Goal: Task Accomplishment & Management: Manage account settings

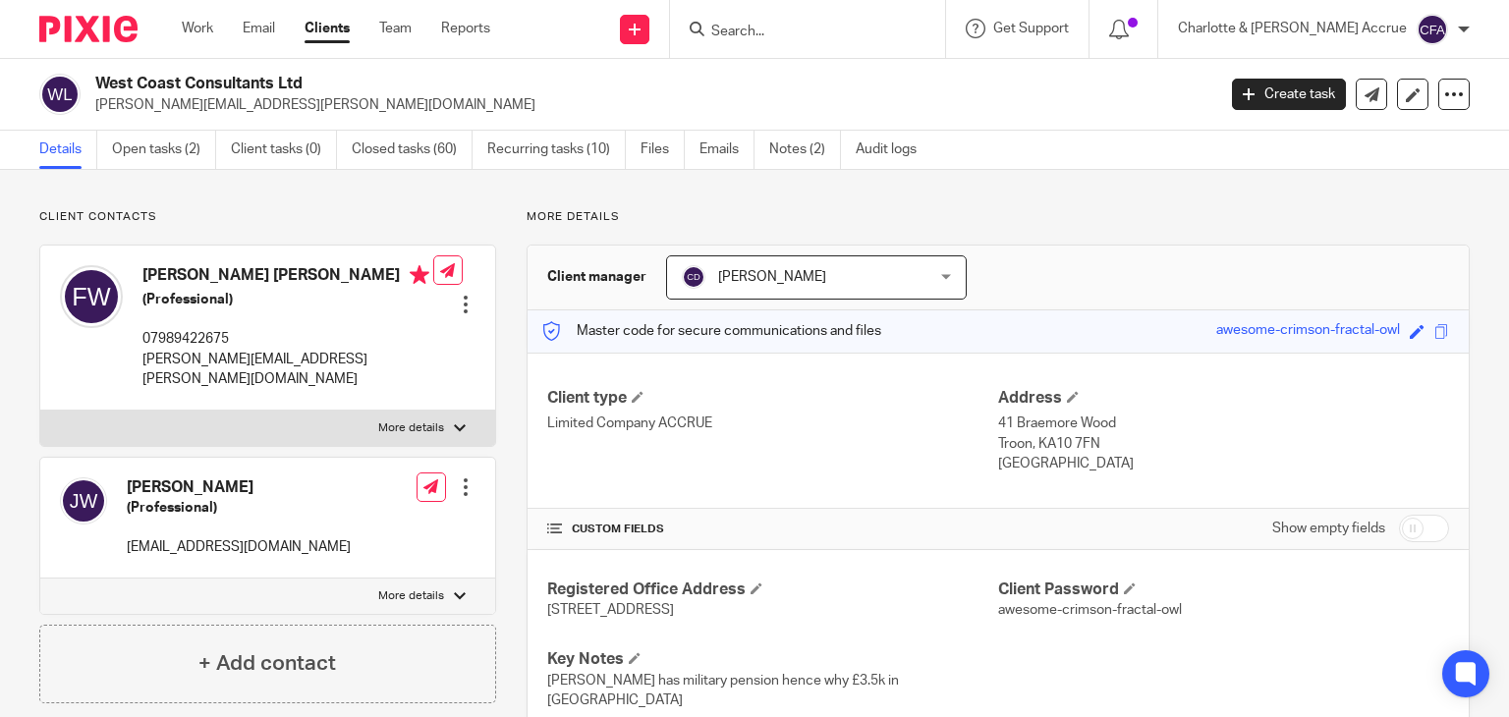
click at [903, 18] on form at bounding box center [813, 29] width 209 height 25
click at [886, 32] on input "Search" at bounding box center [797, 33] width 177 height 18
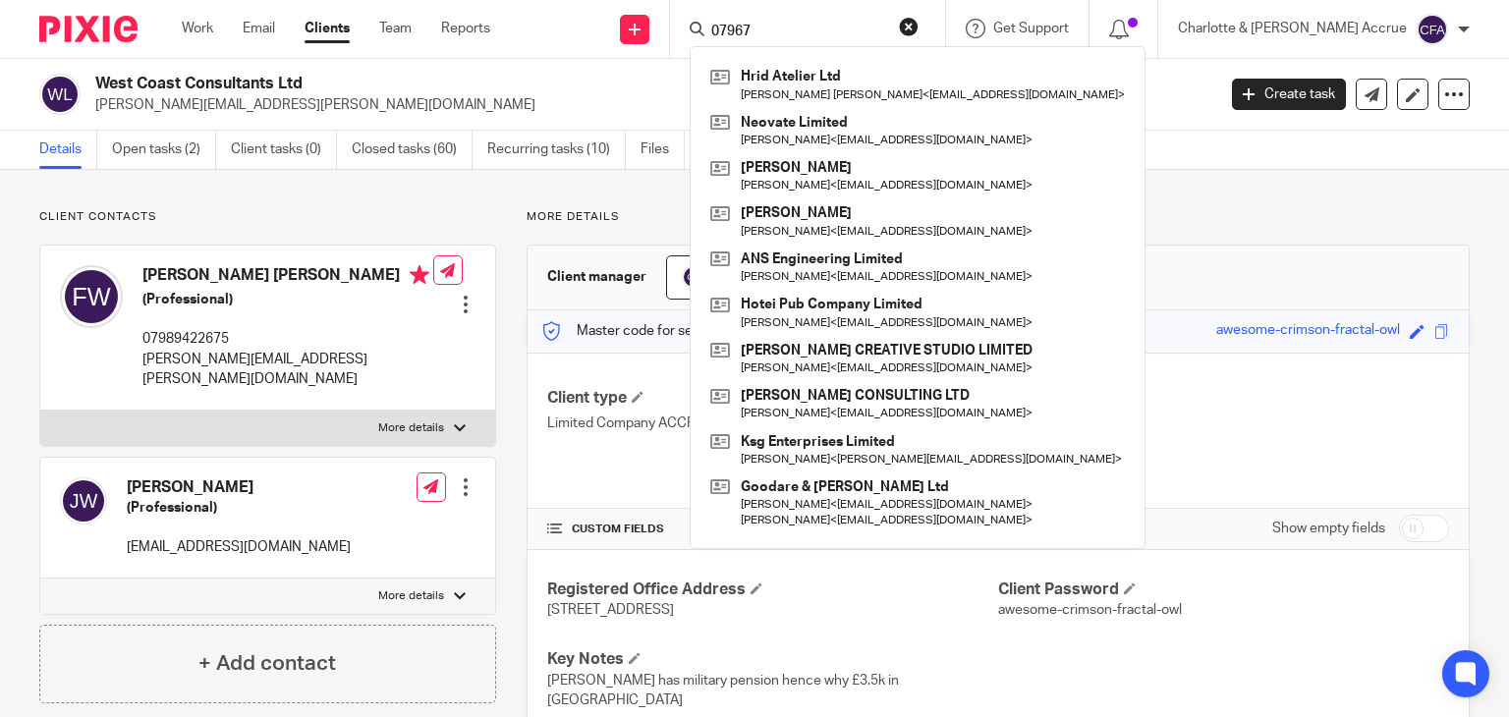
click at [849, 37] on input "07967" at bounding box center [797, 33] width 177 height 18
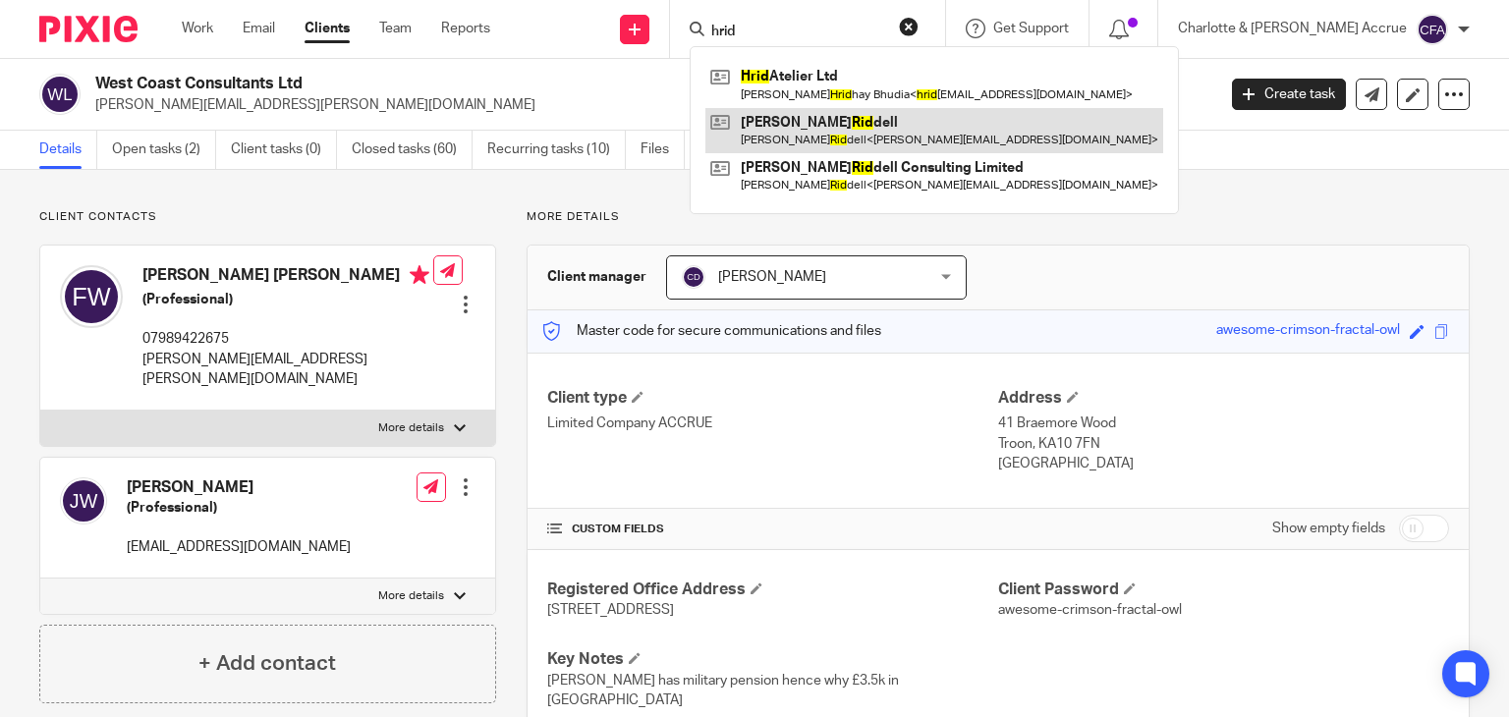
type input "hrid"
click at [872, 115] on link at bounding box center [934, 130] width 458 height 45
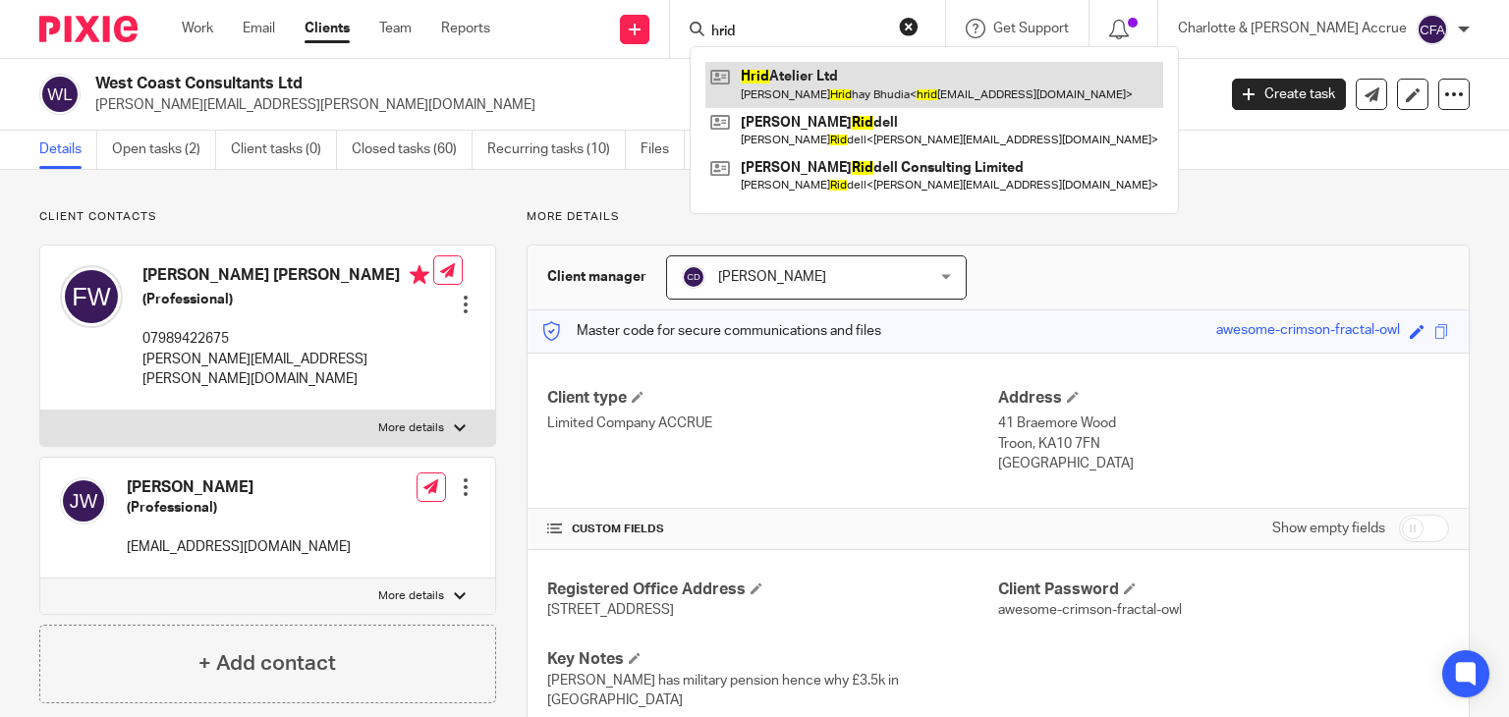
click at [877, 80] on link at bounding box center [934, 84] width 458 height 45
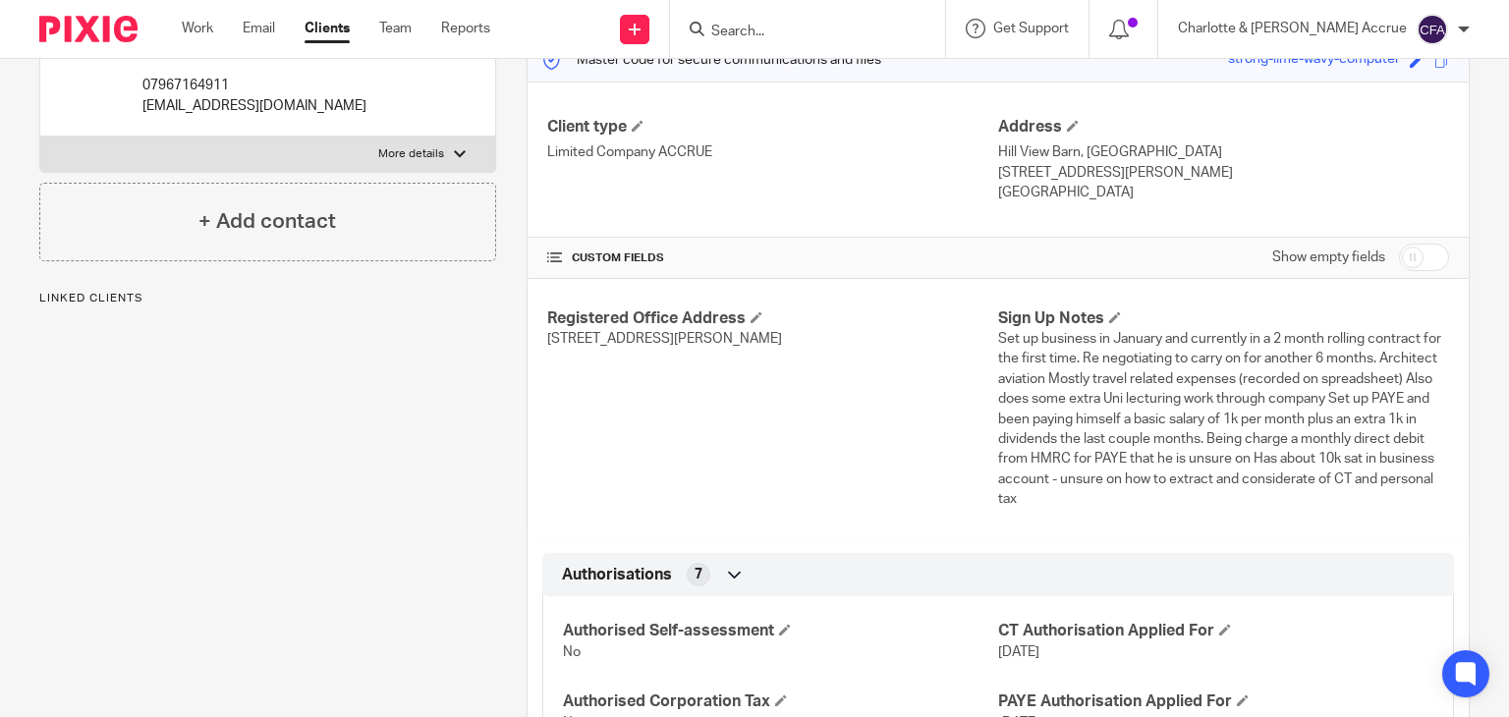
scroll to position [295, 0]
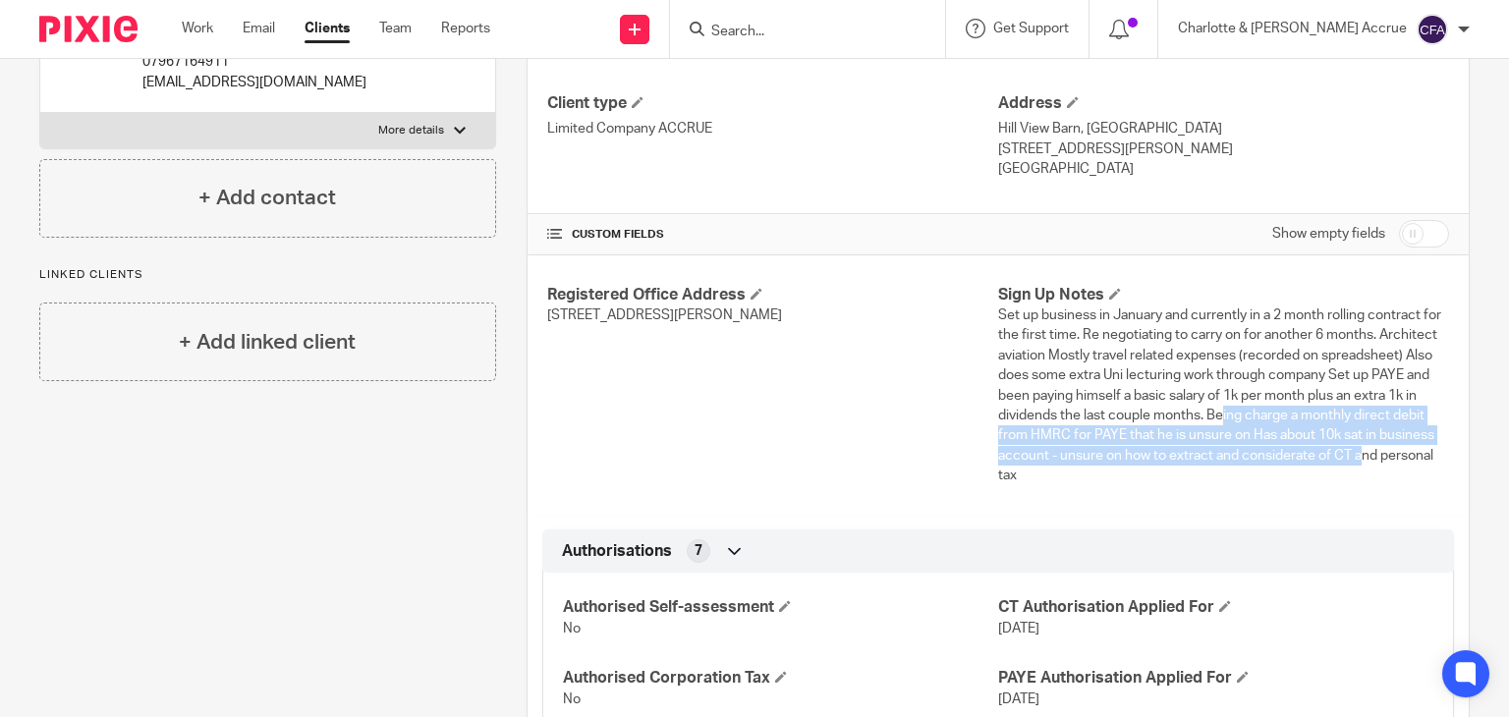
drag, startPoint x: 1210, startPoint y: 414, endPoint x: 1355, endPoint y: 456, distance: 150.5
click at [1355, 456] on span "Set up business in January and currently in a 2 month rolling contract for the …" at bounding box center [1219, 395] width 443 height 174
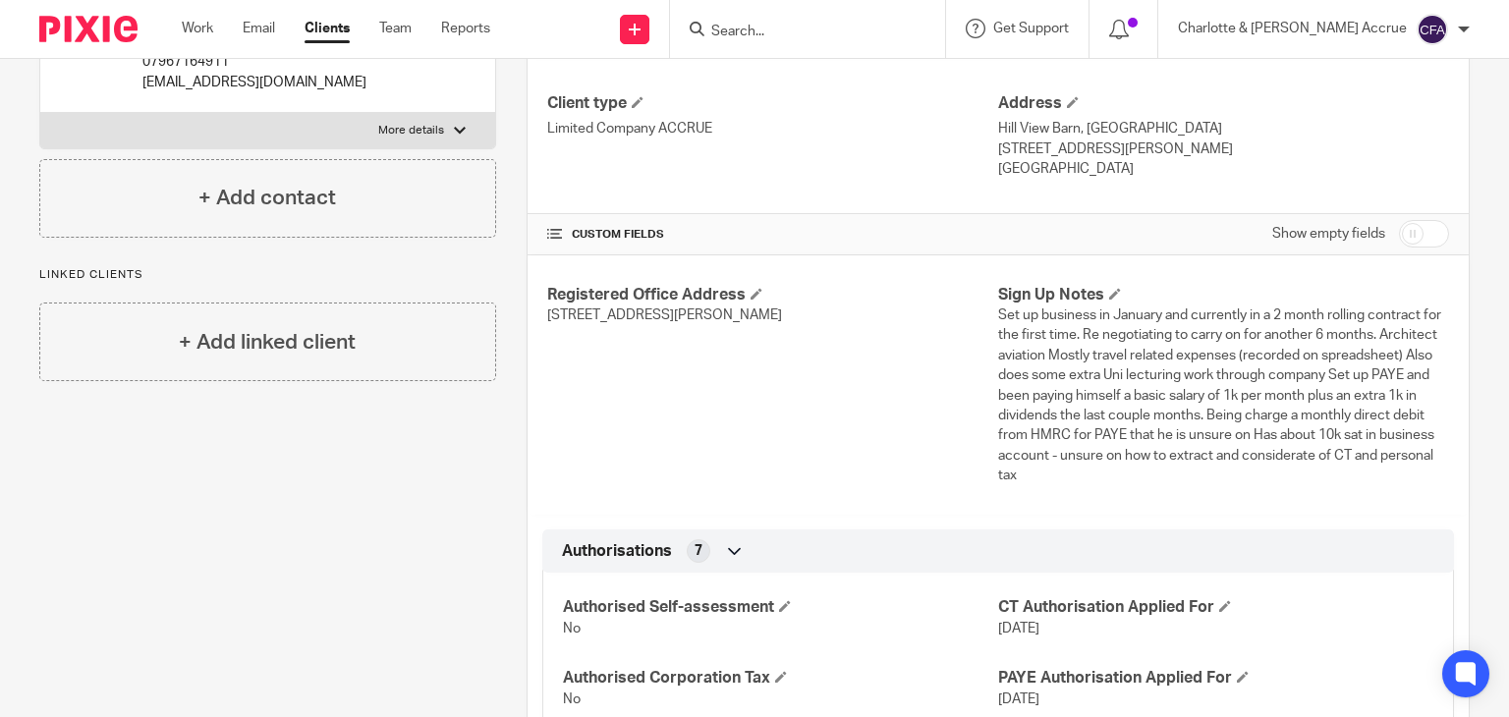
drag, startPoint x: 1271, startPoint y: 472, endPoint x: 1128, endPoint y: 478, distance: 143.6
click at [1266, 473] on p "Set up business in January and currently in a 2 month rolling contract for the …" at bounding box center [1223, 396] width 451 height 180
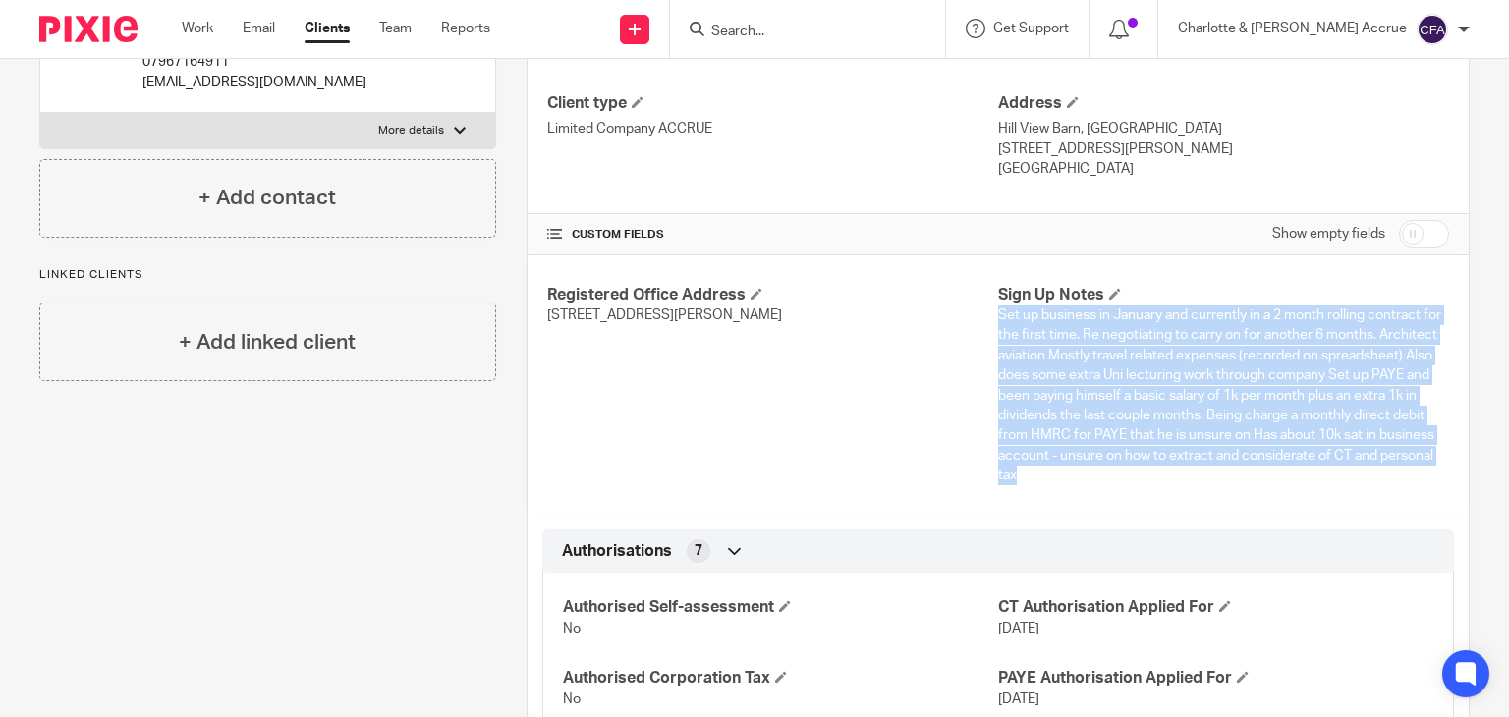
drag, startPoint x: 1095, startPoint y: 465, endPoint x: 991, endPoint y: 311, distance: 185.3
click at [998, 311] on p "Set up business in January and currently in a 2 month rolling contract for the …" at bounding box center [1223, 396] width 451 height 180
click at [998, 314] on span "Set up business in January and currently in a 2 month rolling contract for the …" at bounding box center [1219, 395] width 443 height 174
drag, startPoint x: 988, startPoint y: 314, endPoint x: 1077, endPoint y: 463, distance: 172.7
click at [1077, 463] on p "Set up business in January and currently in a 2 month rolling contract for the …" at bounding box center [1223, 396] width 451 height 180
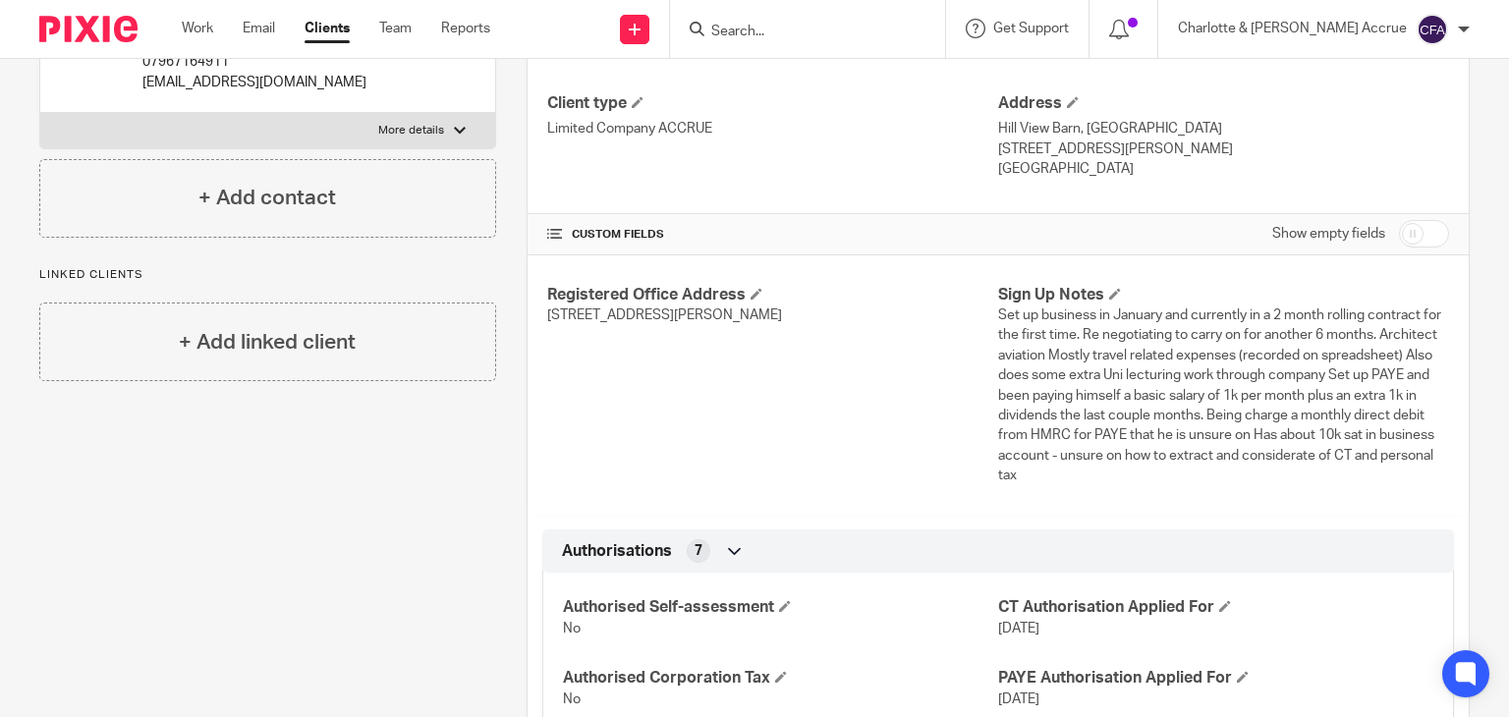
click at [1064, 481] on p "Set up business in January and currently in a 2 month rolling contract for the …" at bounding box center [1223, 396] width 451 height 180
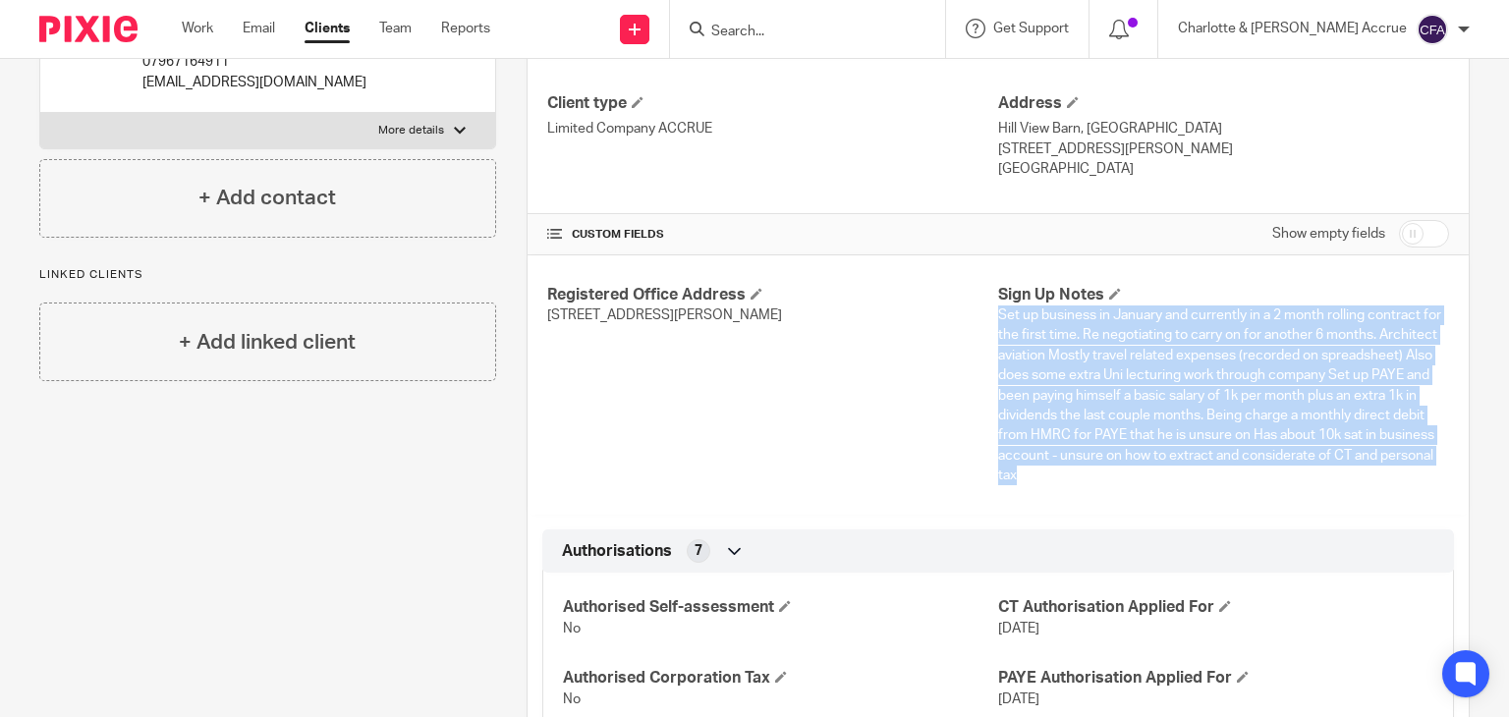
drag, startPoint x: 1047, startPoint y: 484, endPoint x: 989, endPoint y: 312, distance: 181.4
click at [989, 312] on div "Registered Office Address Hill View Barn, Toms Lane, Kings Langley, England, WD…" at bounding box center [998, 385] width 941 height 260
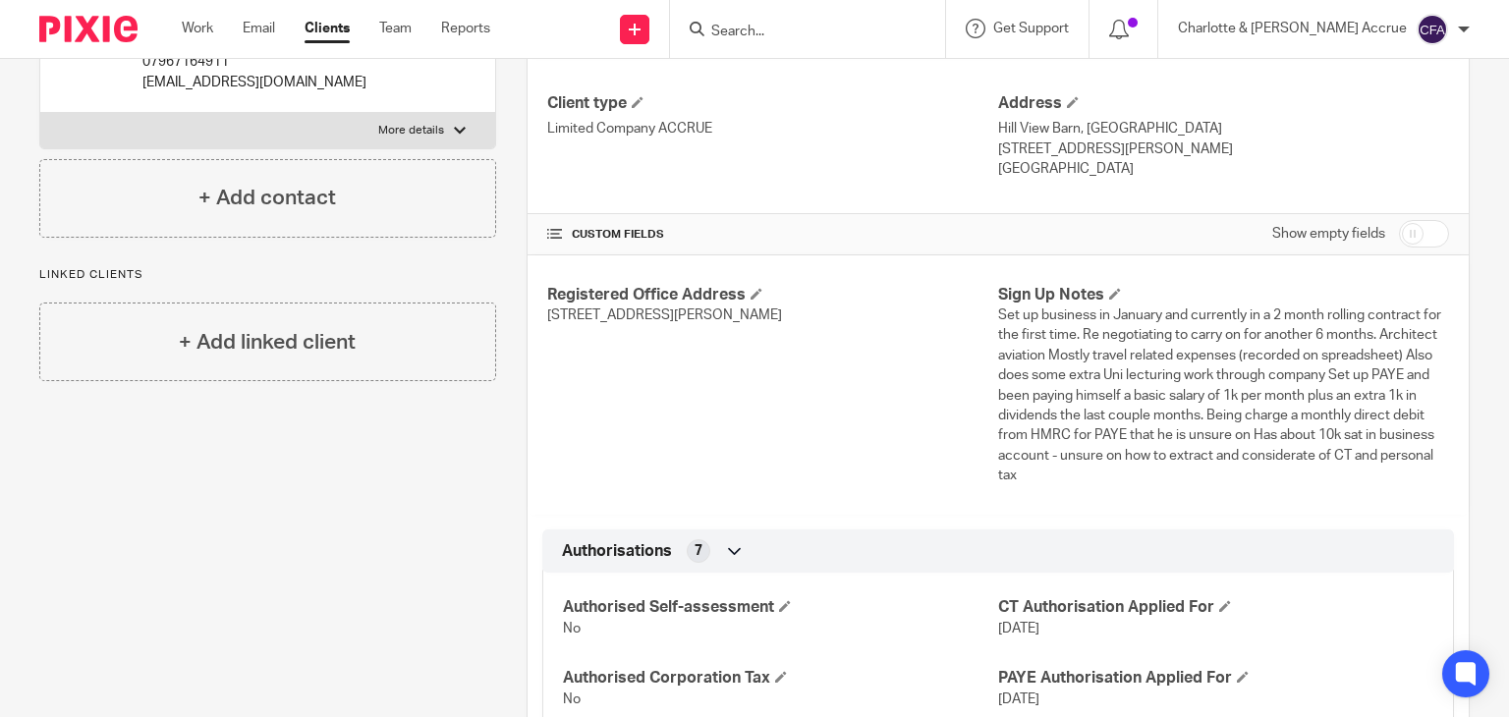
click at [984, 314] on p "Hill View Barn, Toms Lane, Kings Langley, England, WD4 8NH" at bounding box center [772, 316] width 451 height 20
drag, startPoint x: 904, startPoint y: 308, endPoint x: 589, endPoint y: 316, distance: 314.5
click at [576, 311] on span "Hill View Barn, Toms Lane, Kings Langley, England, WD4 8NH" at bounding box center [664, 315] width 235 height 14
click at [555, 319] on span "Hill View Barn, Toms Lane, Kings Langley, England, WD4 8NH" at bounding box center [664, 315] width 235 height 14
drag, startPoint x: 538, startPoint y: 316, endPoint x: 927, endPoint y: 321, distance: 389.1
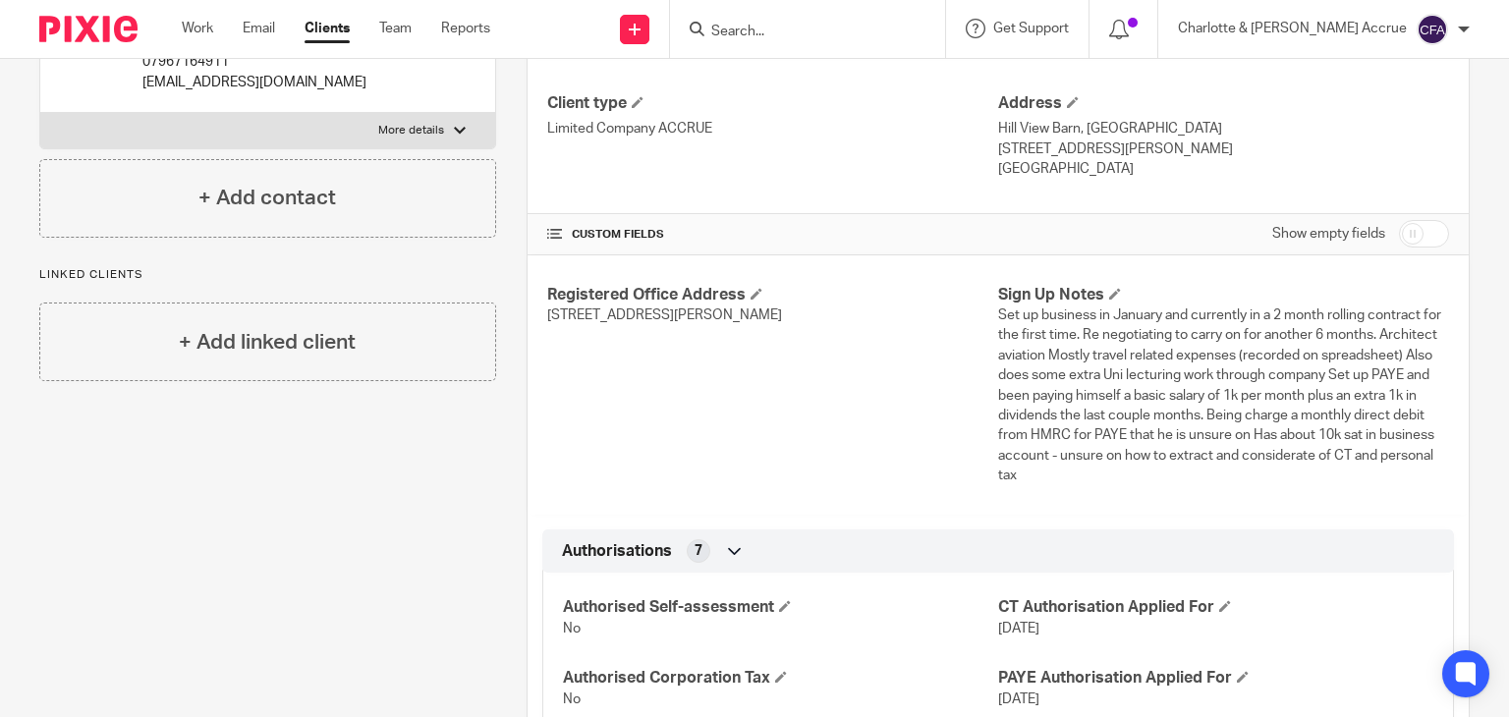
click at [927, 321] on div "Registered Office Address Hill View Barn, Toms Lane, Kings Langley, England, WD…" at bounding box center [998, 385] width 941 height 260
click at [927, 321] on p "Hill View Barn, Toms Lane, Kings Langley, England, WD4 8NH" at bounding box center [772, 316] width 451 height 20
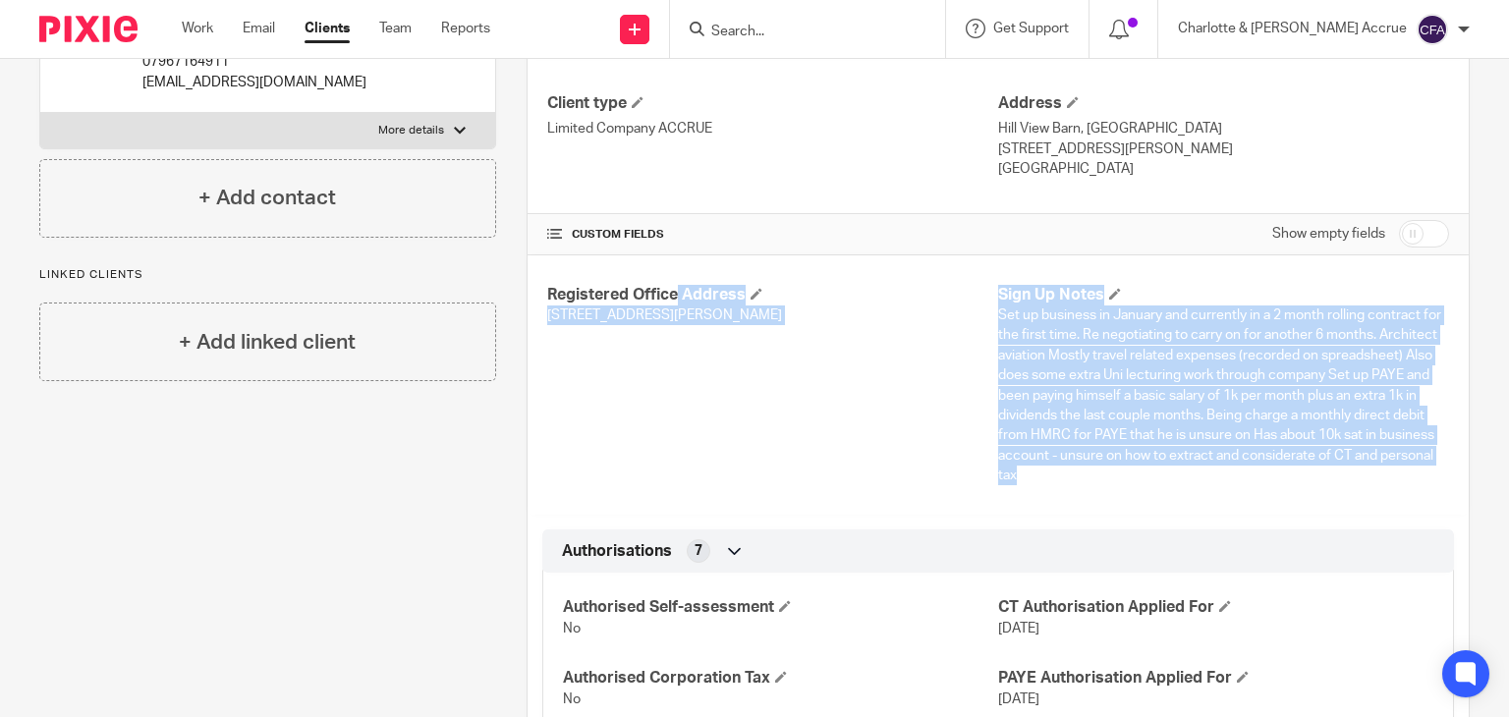
drag, startPoint x: 1053, startPoint y: 485, endPoint x: 536, endPoint y: 297, distance: 550.1
click at [533, 298] on div "Registered Office Address Hill View Barn, Toms Lane, Kings Langley, England, WD…" at bounding box center [998, 385] width 941 height 260
click at [536, 297] on div "Registered Office Address Hill View Barn, Toms Lane, Kings Langley, England, WD…" at bounding box center [998, 385] width 941 height 260
drag, startPoint x: 538, startPoint y: 292, endPoint x: 1127, endPoint y: 469, distance: 614.4
click at [1125, 465] on div "Registered Office Address Hill View Barn, Toms Lane, Kings Langley, England, WD…" at bounding box center [998, 385] width 941 height 260
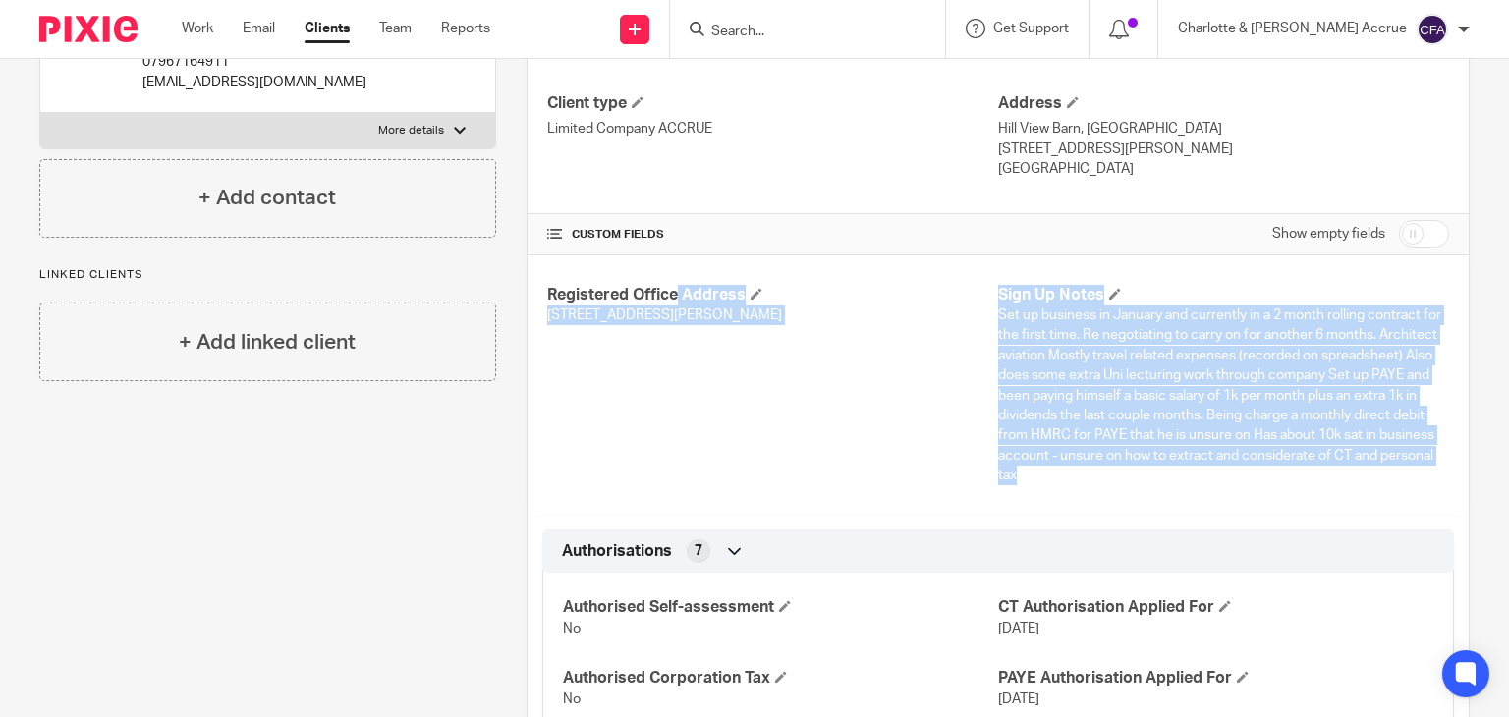
click at [1131, 474] on p "Set up business in January and currently in a 2 month rolling contract for the …" at bounding box center [1223, 396] width 451 height 180
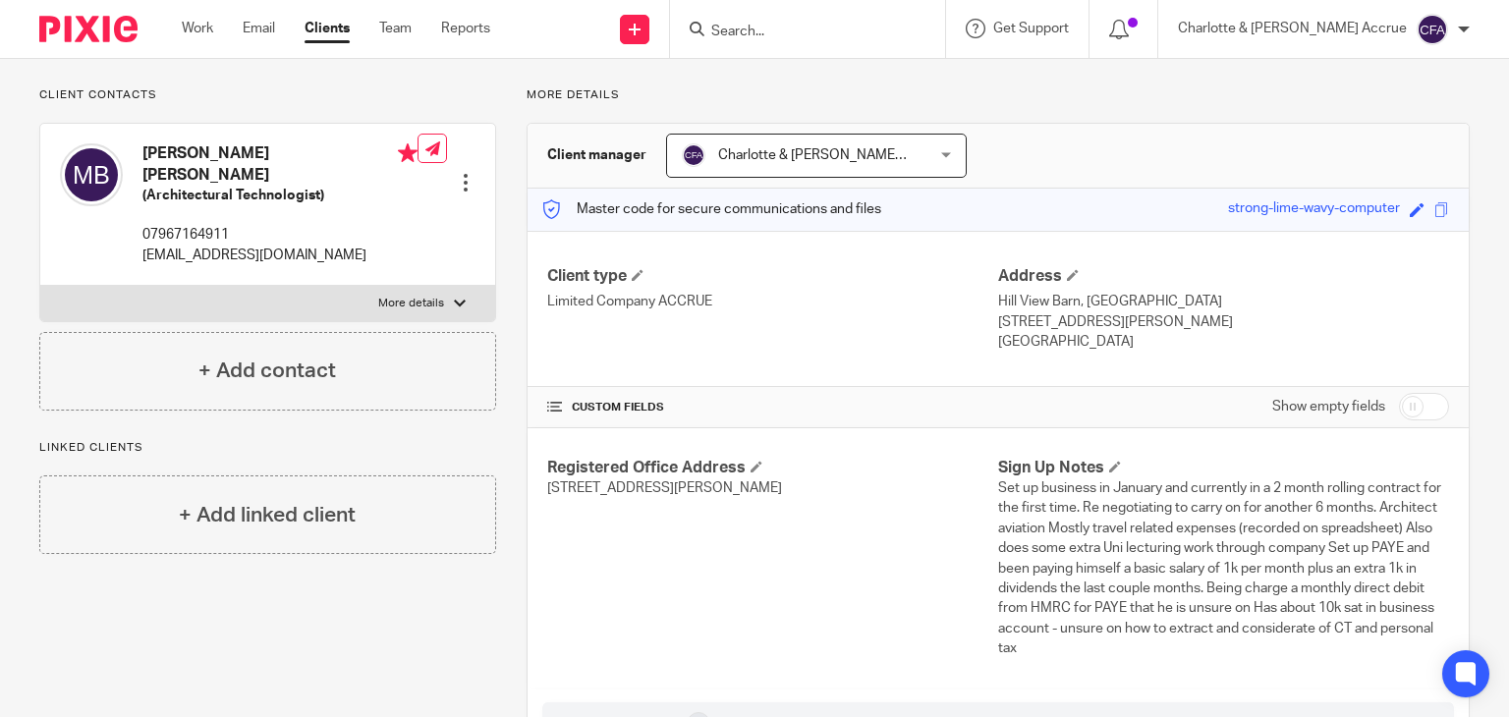
scroll to position [0, 0]
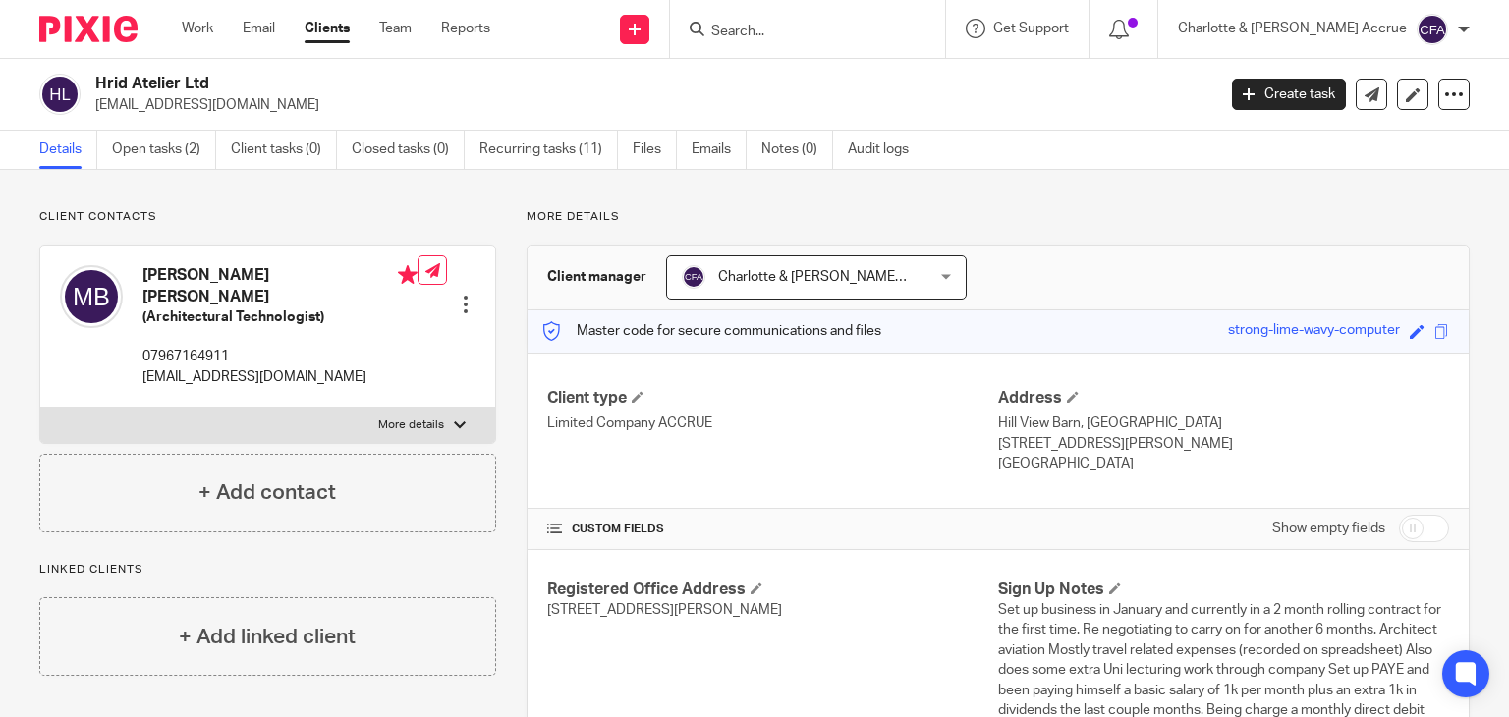
click at [882, 33] on input "Search" at bounding box center [797, 33] width 177 height 18
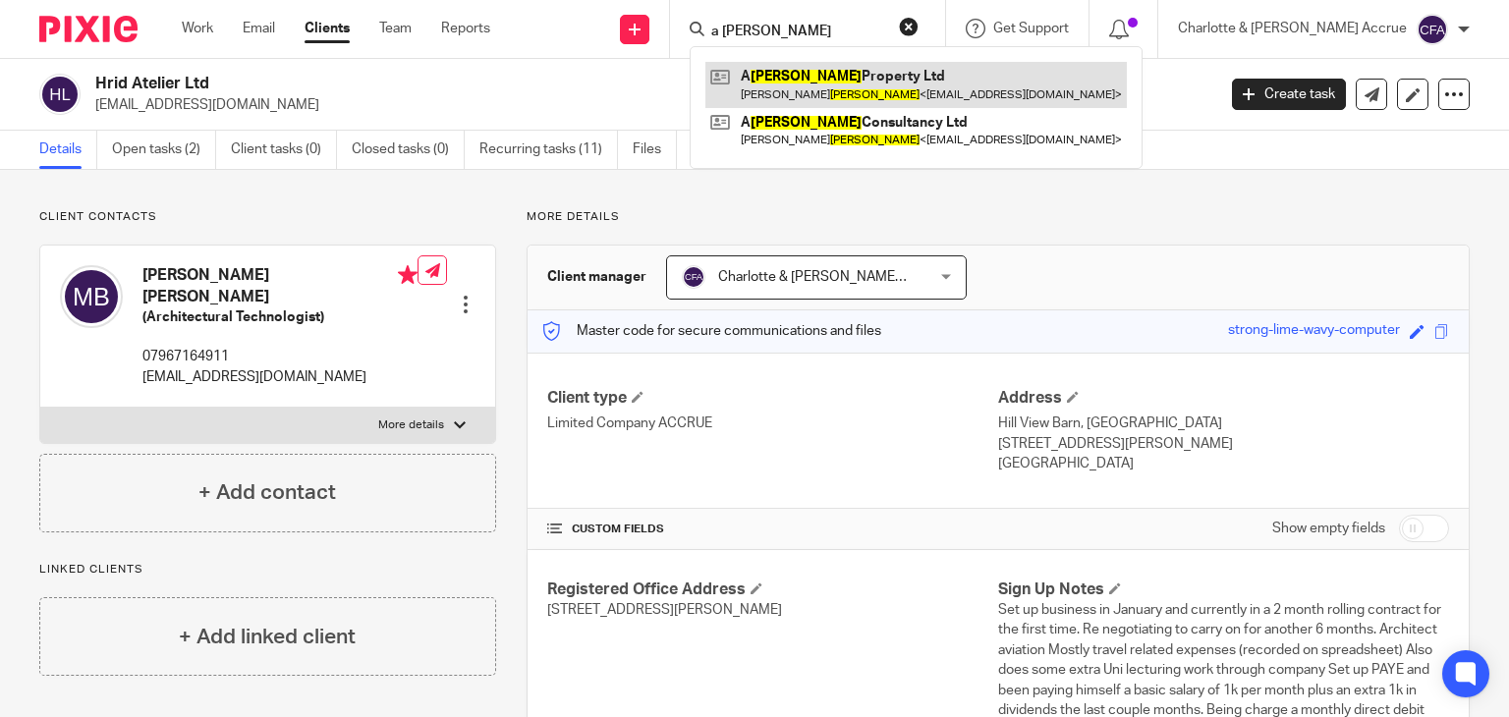
type input "a colbeck"
click at [907, 72] on link at bounding box center [915, 84] width 421 height 45
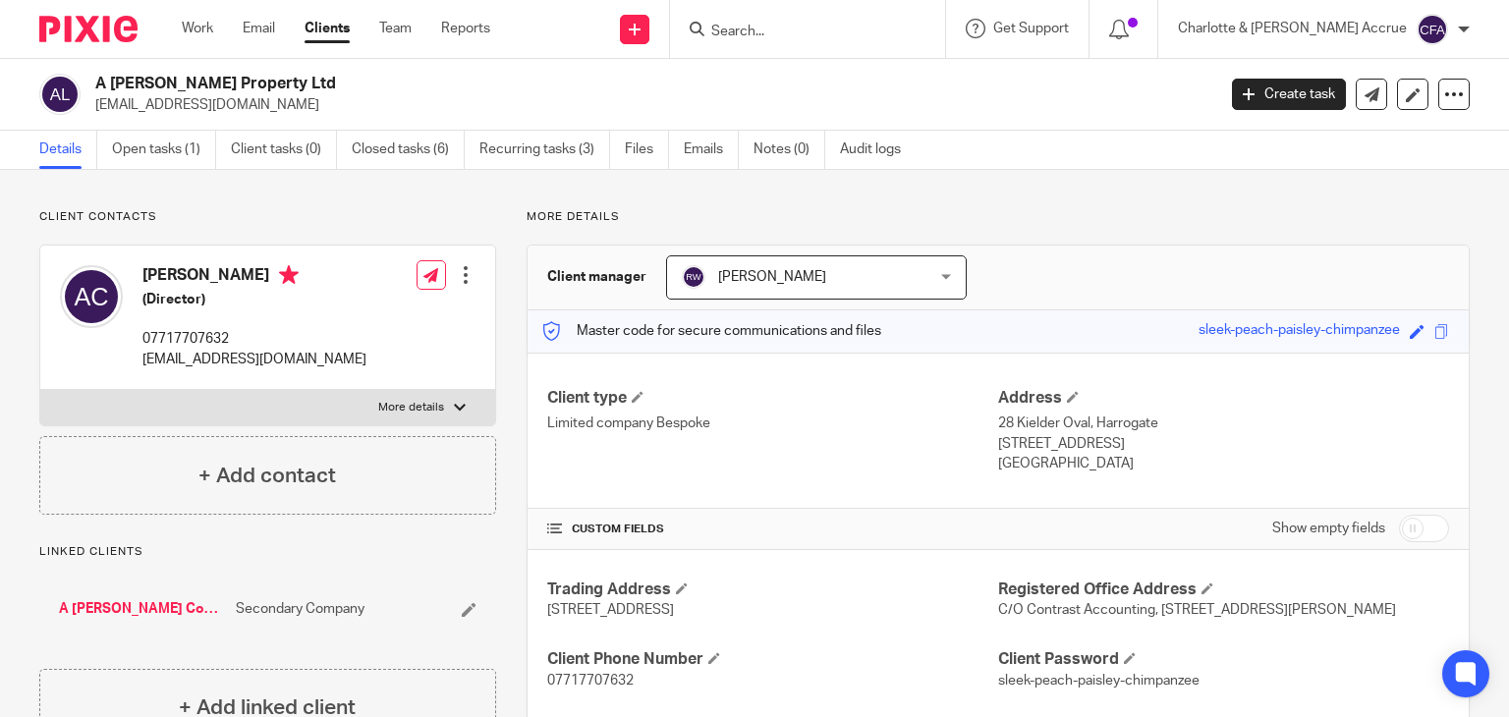
click at [815, 37] on input "Search" at bounding box center [797, 33] width 177 height 18
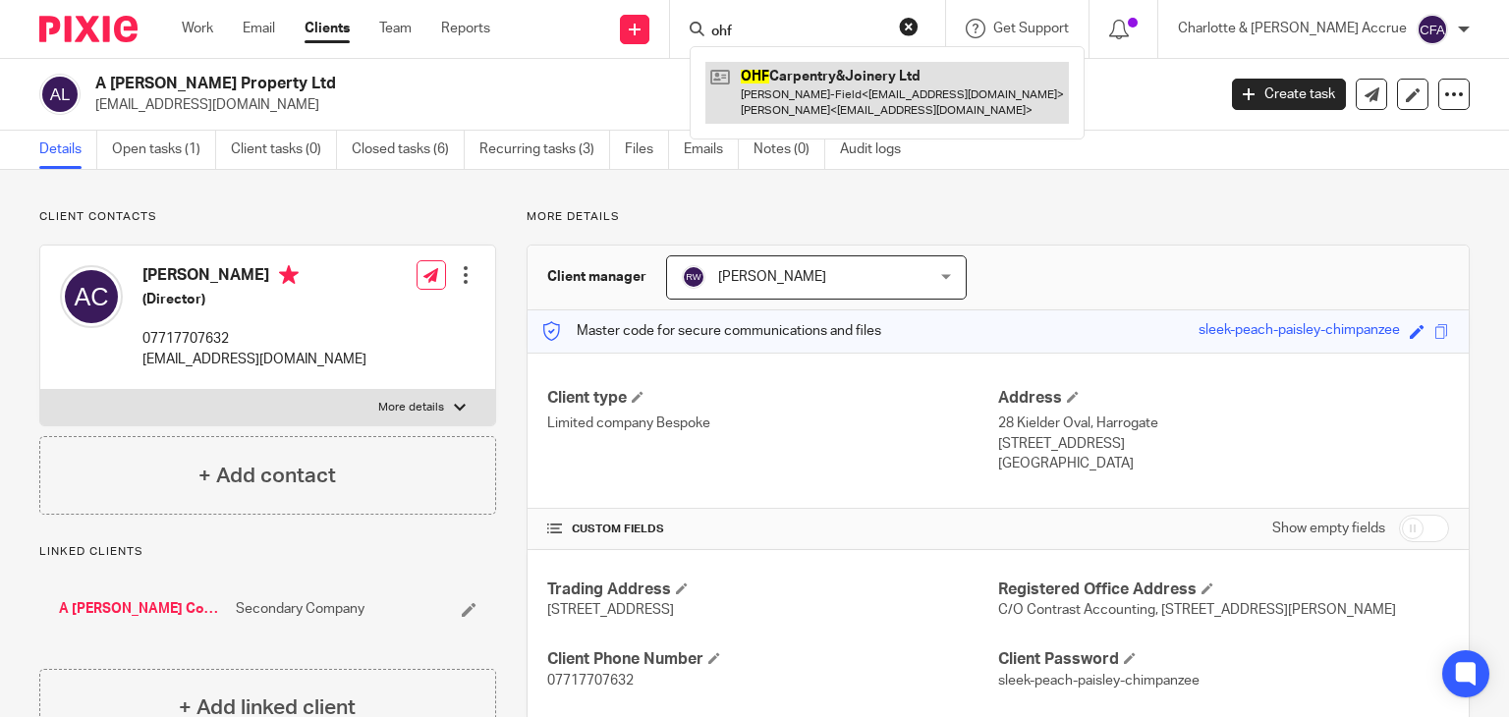
type input "ohf"
click at [941, 74] on link at bounding box center [886, 92] width 363 height 61
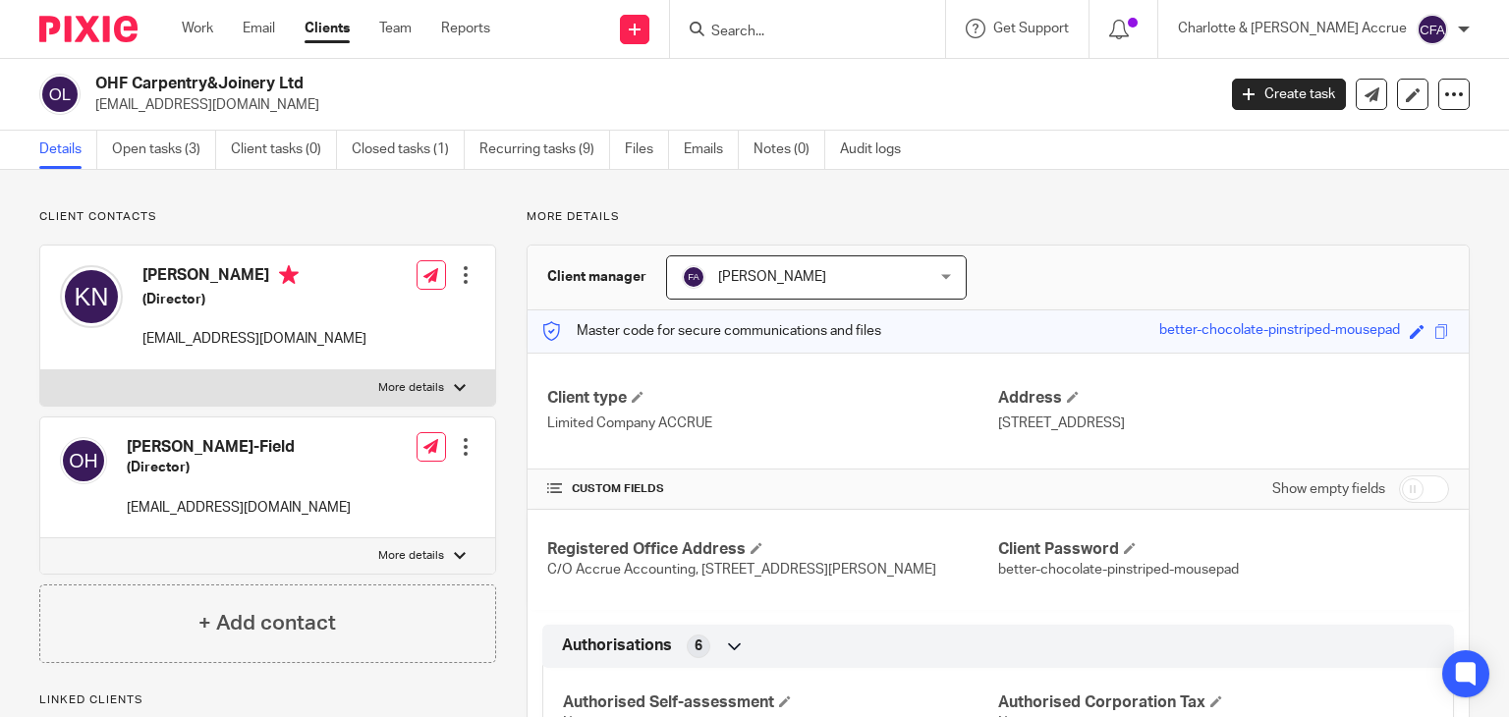
click at [578, 278] on h3 "Client manager" at bounding box center [596, 277] width 99 height 20
click at [613, 278] on h3 "Client manager" at bounding box center [596, 277] width 99 height 20
drag, startPoint x: 625, startPoint y: 280, endPoint x: 543, endPoint y: 277, distance: 81.6
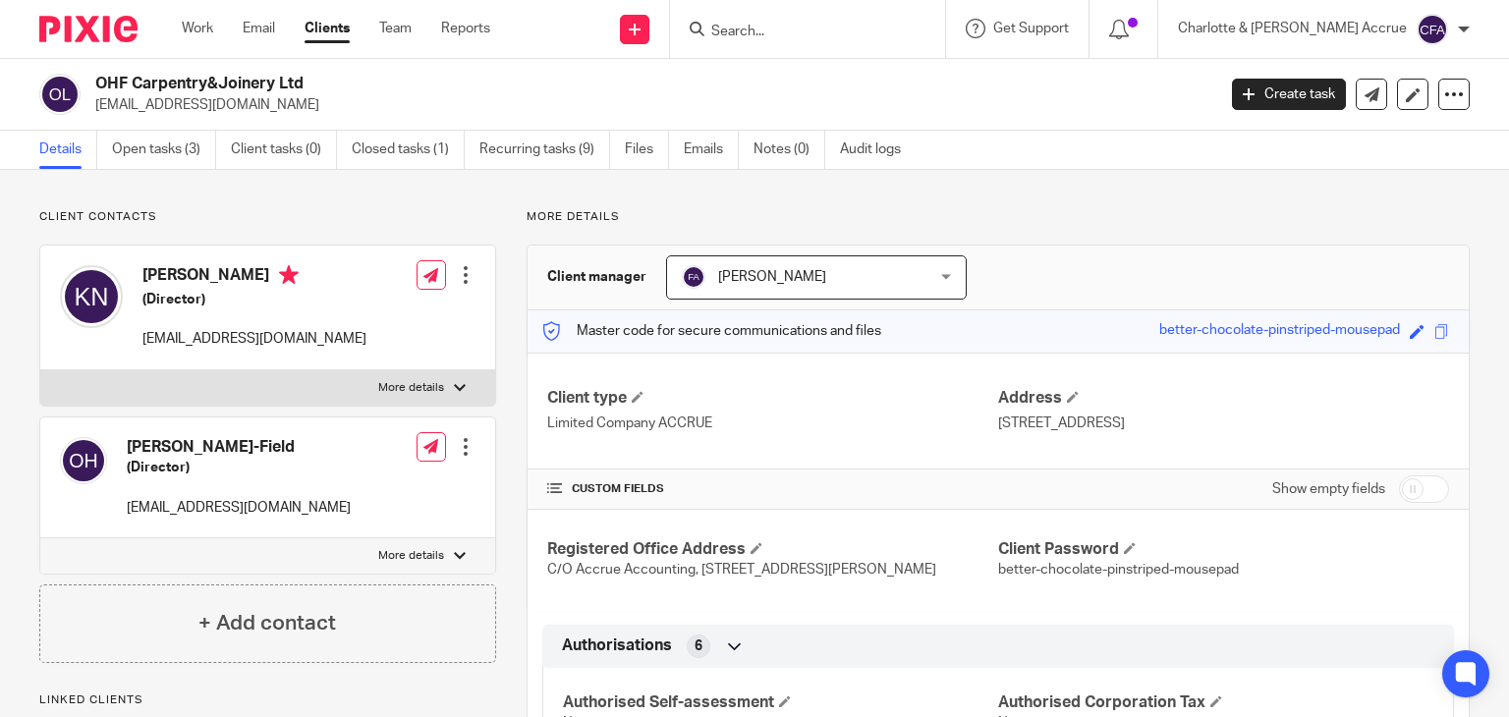
click at [547, 277] on h3 "Client manager" at bounding box center [596, 277] width 99 height 20
click at [614, 302] on div "Client manager Finn Austin Finn Austin Accounts To Allocate Charlotte Daniels (…" at bounding box center [998, 278] width 941 height 65
click at [1410, 488] on input "checkbox" at bounding box center [1424, 489] width 50 height 28
checkbox input "true"
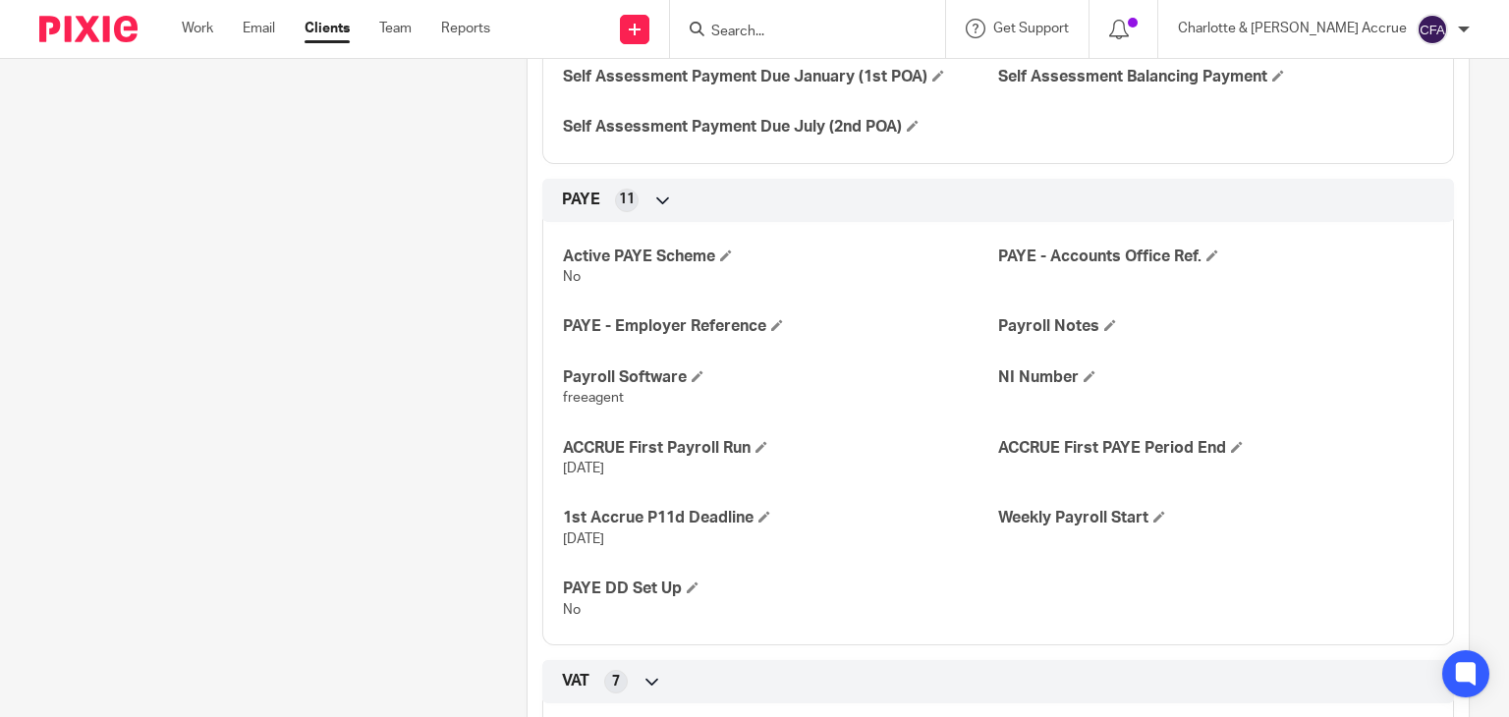
scroll to position [1375, 0]
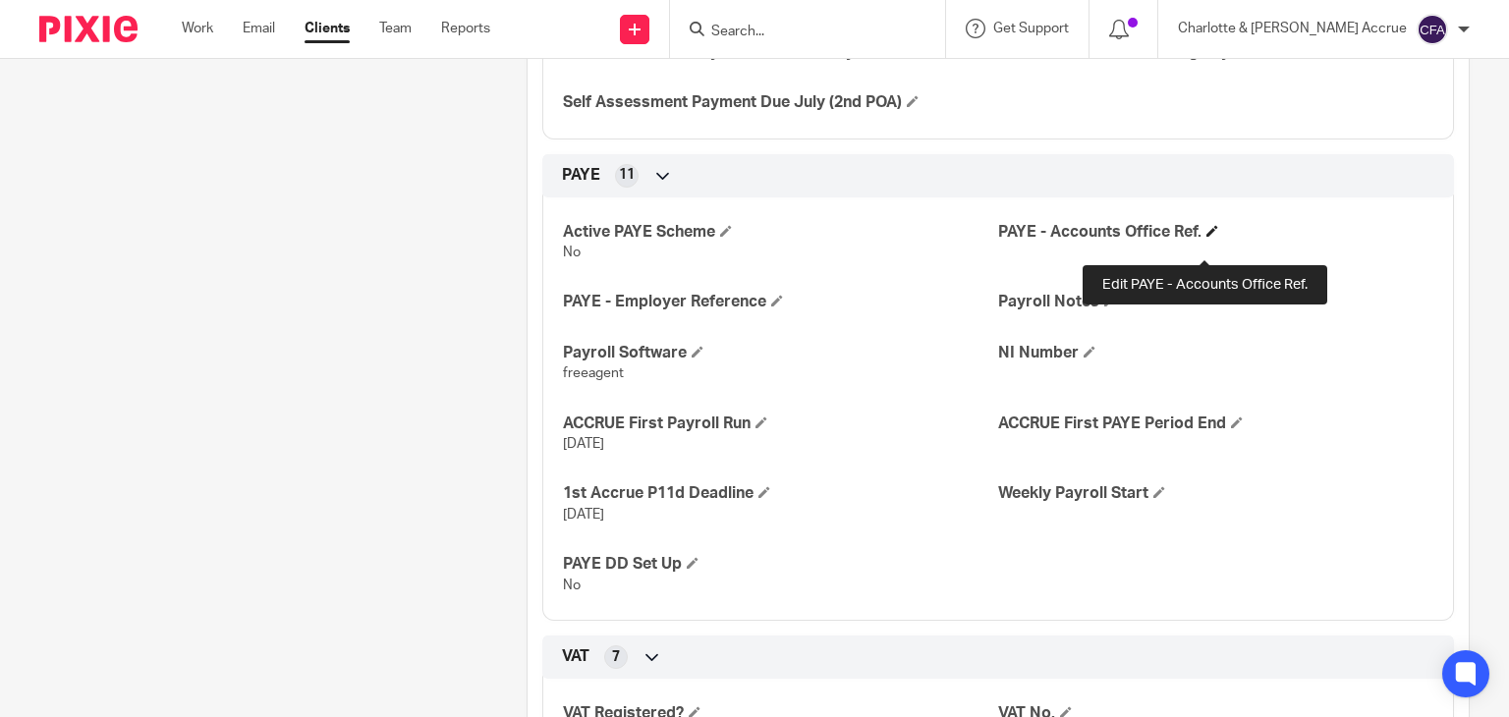
click at [1206, 237] on span at bounding box center [1212, 231] width 12 height 12
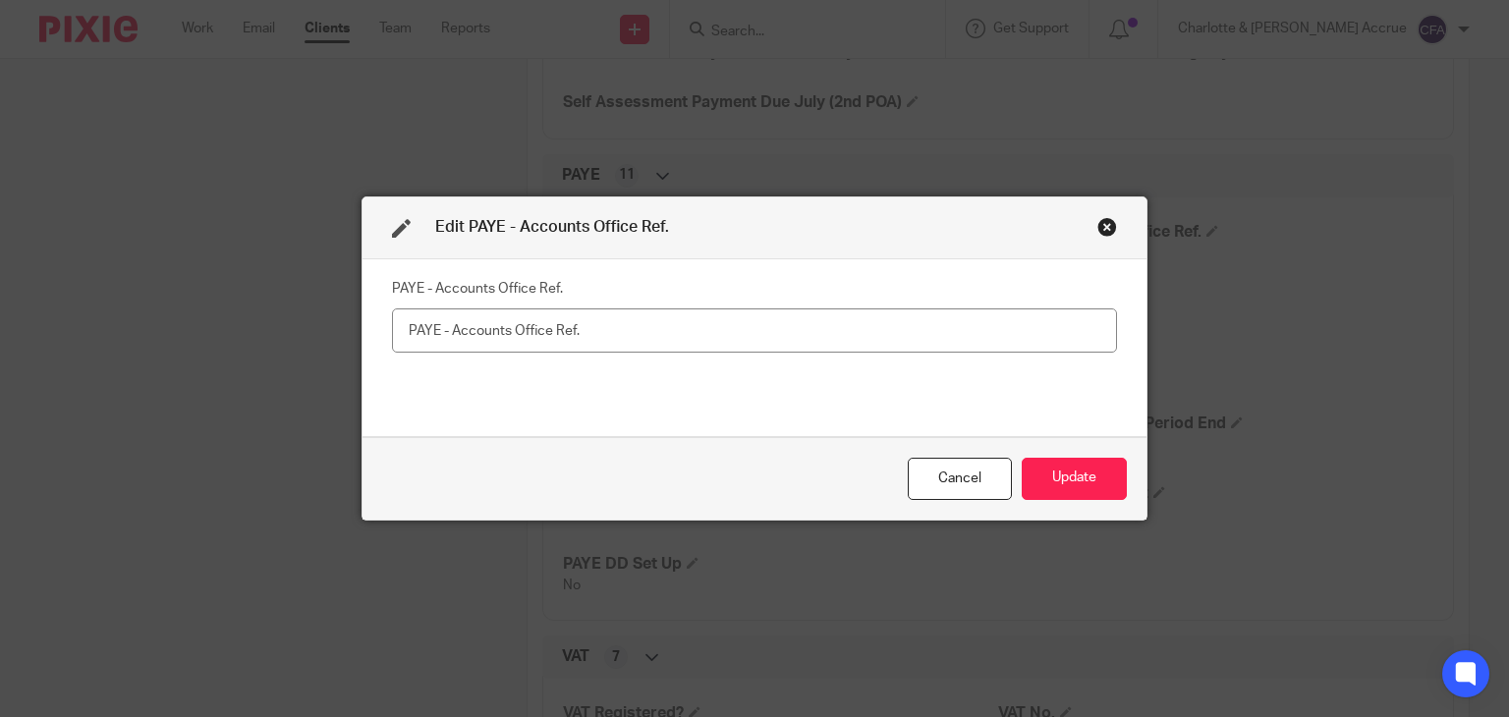
click at [662, 341] on input "text" at bounding box center [754, 330] width 725 height 44
type input "120PG03580991"
click at [1094, 472] on button "Update" at bounding box center [1074, 479] width 105 height 42
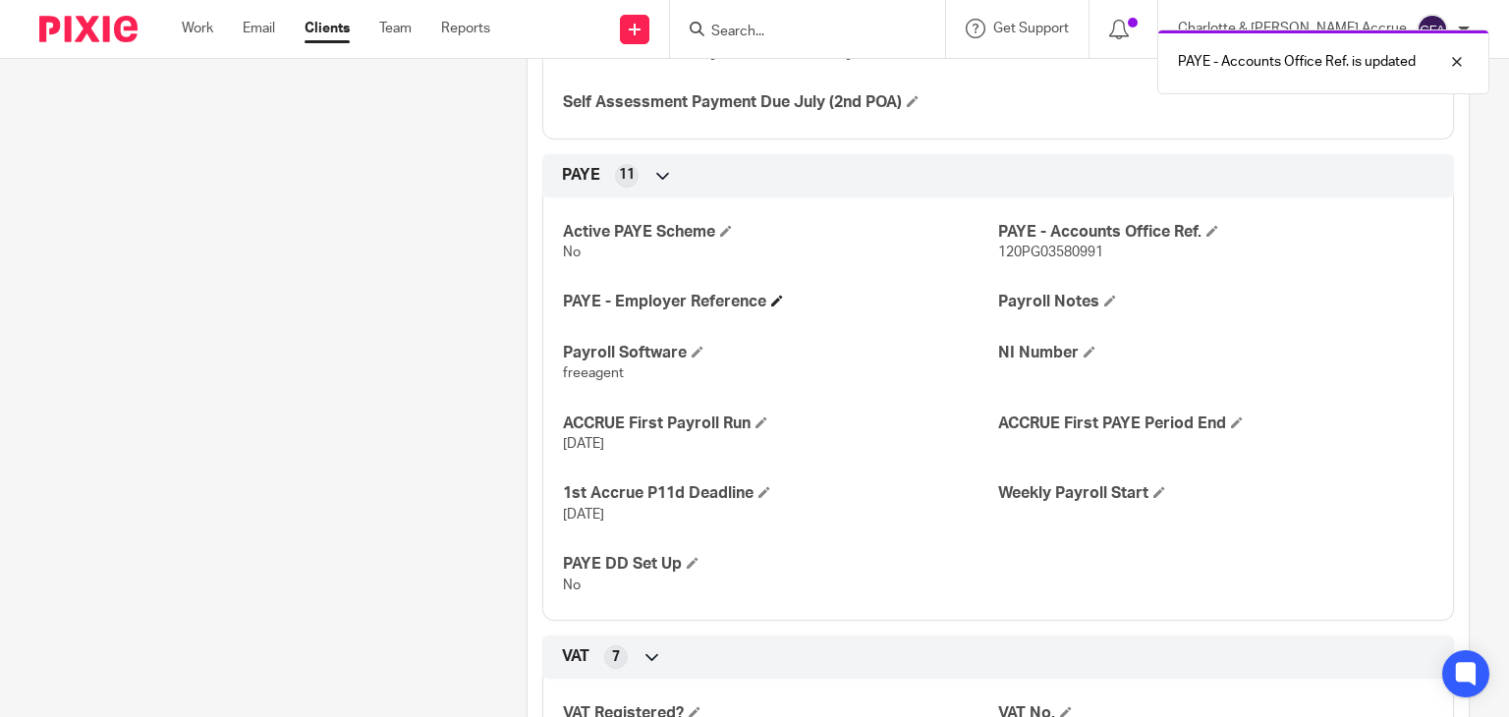
click at [772, 312] on h4 "PAYE - Employer Reference" at bounding box center [780, 302] width 435 height 21
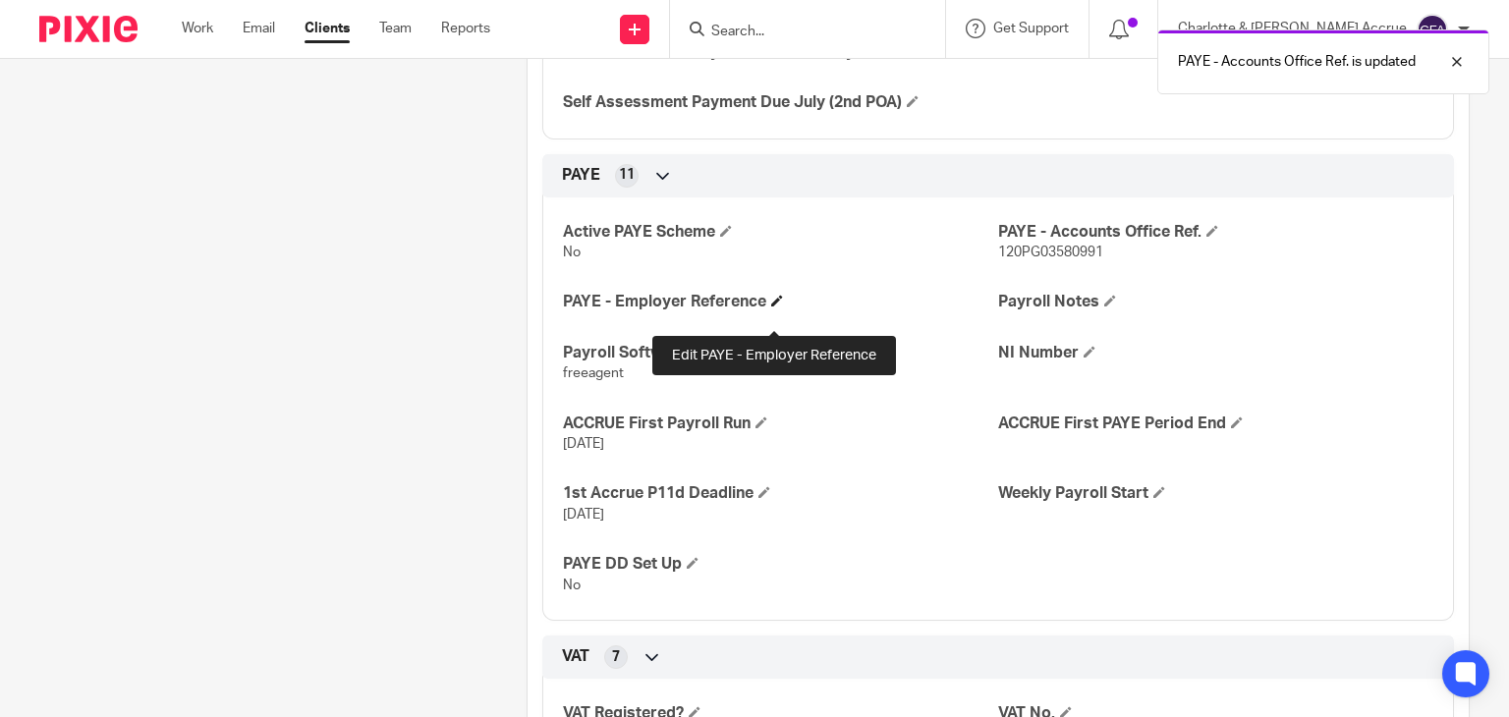
click at [772, 307] on span at bounding box center [777, 301] width 12 height 12
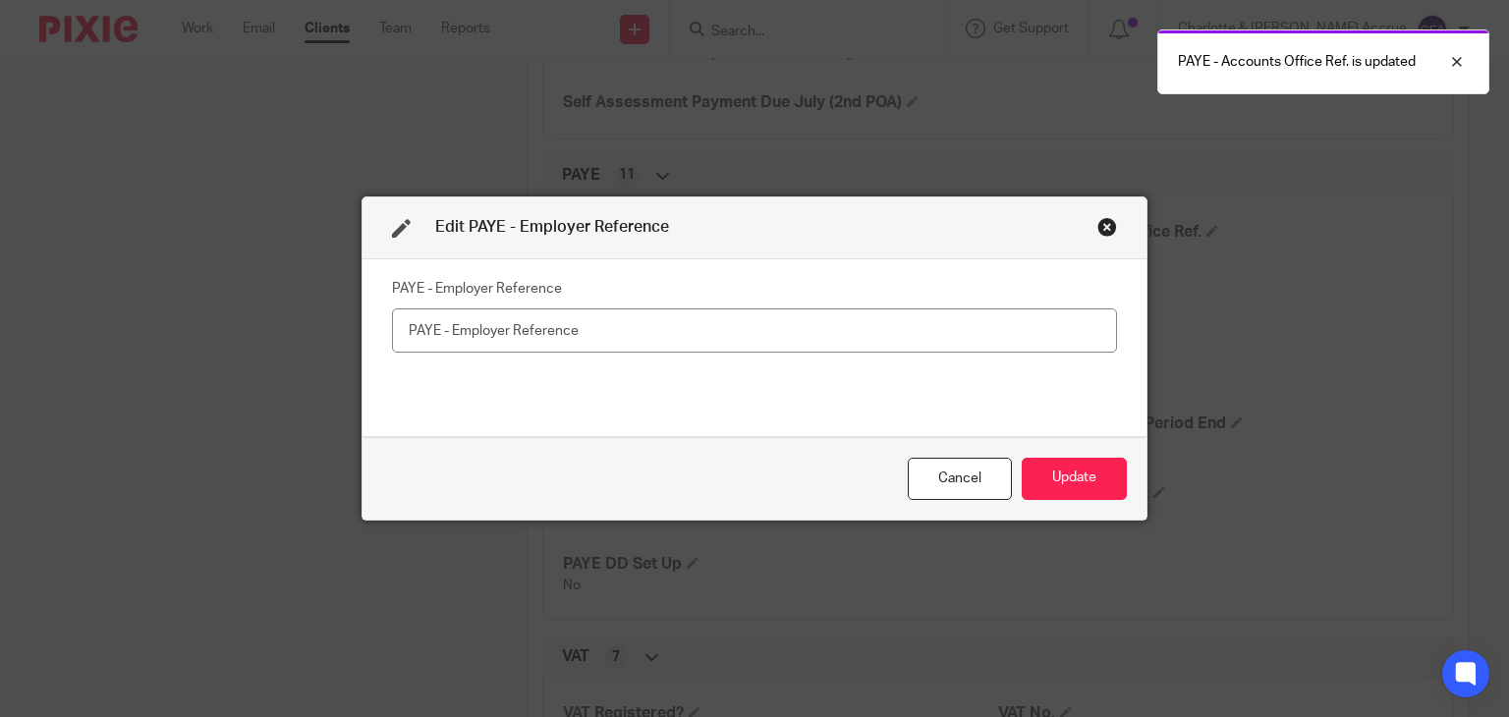
click at [432, 323] on input "text" at bounding box center [754, 330] width 725 height 44
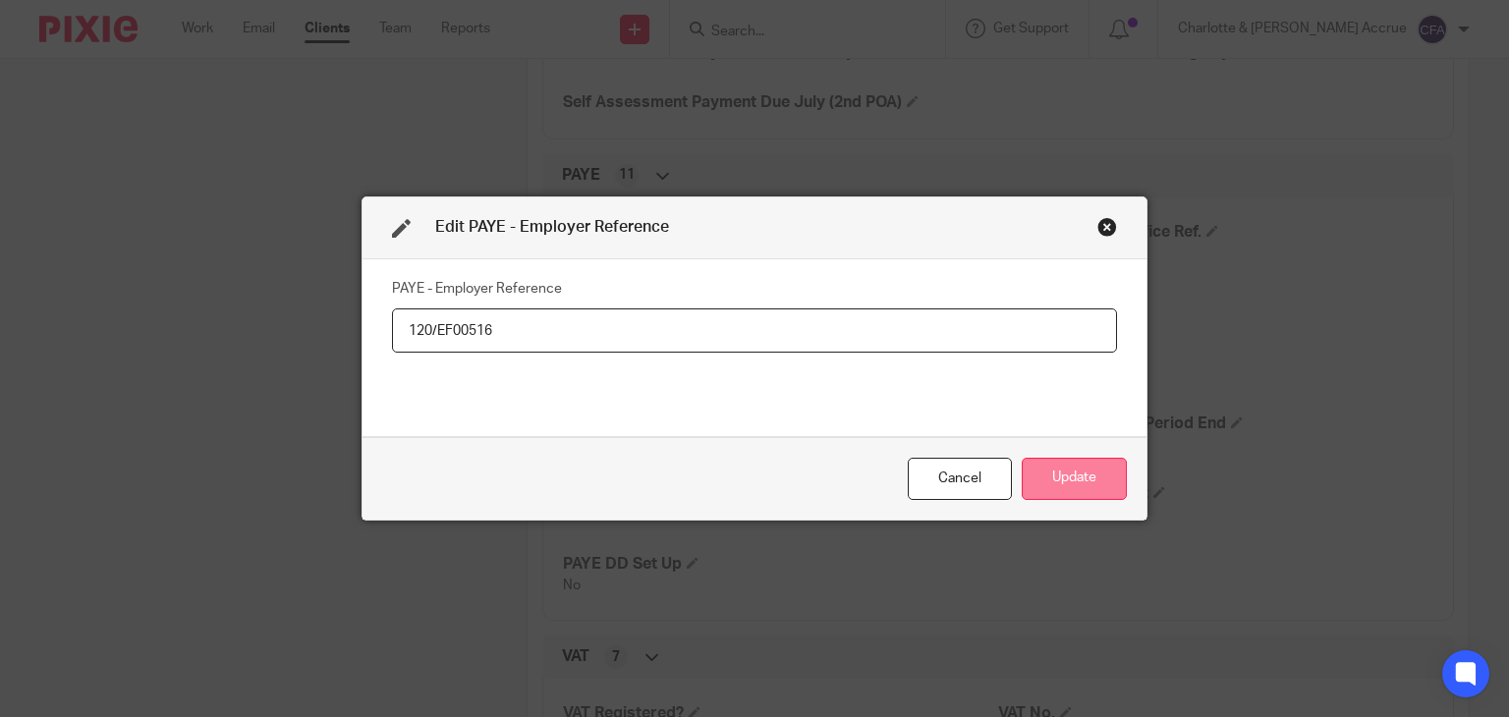
type input "120/EF00516"
click at [1073, 472] on button "Update" at bounding box center [1074, 479] width 105 height 42
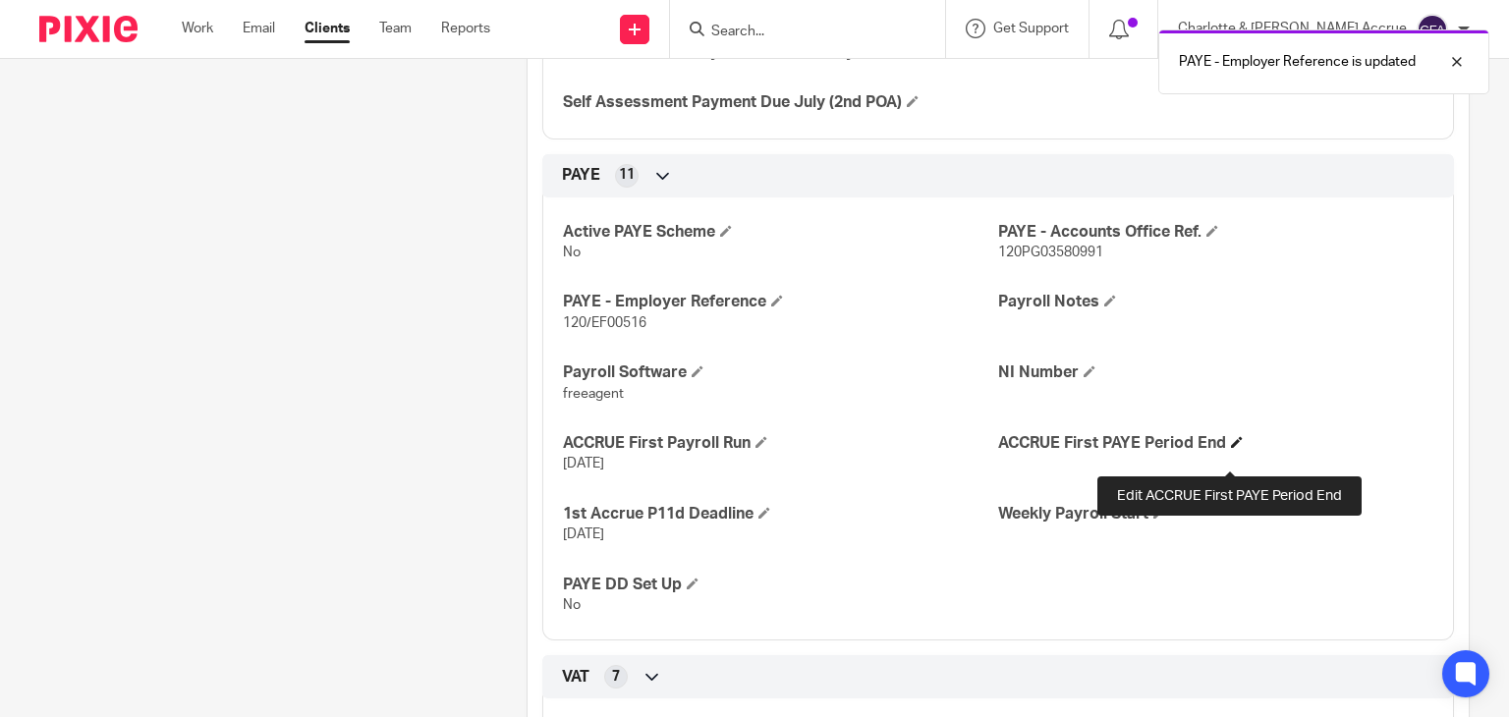
click at [1231, 448] on span at bounding box center [1237, 442] width 12 height 12
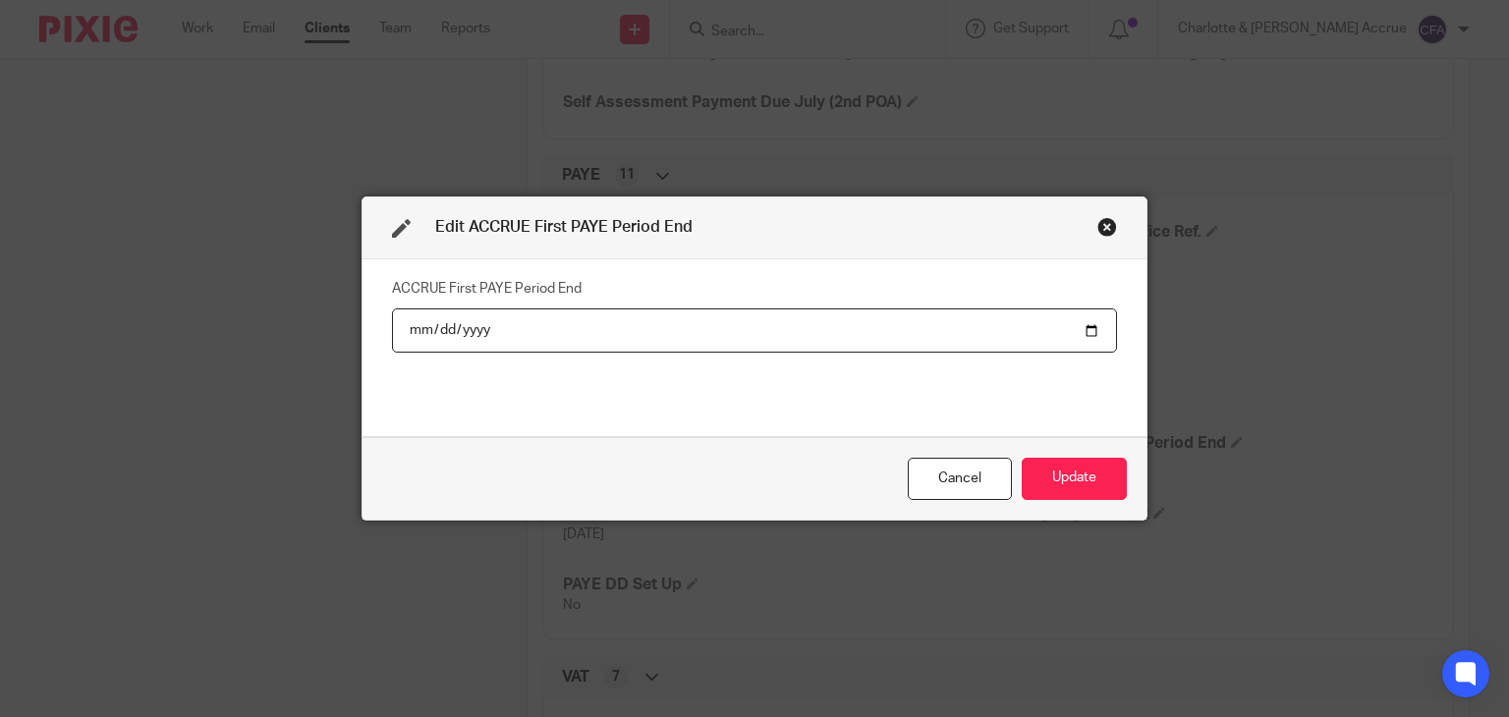
click at [1100, 225] on div "Close this dialog window" at bounding box center [1107, 227] width 20 height 20
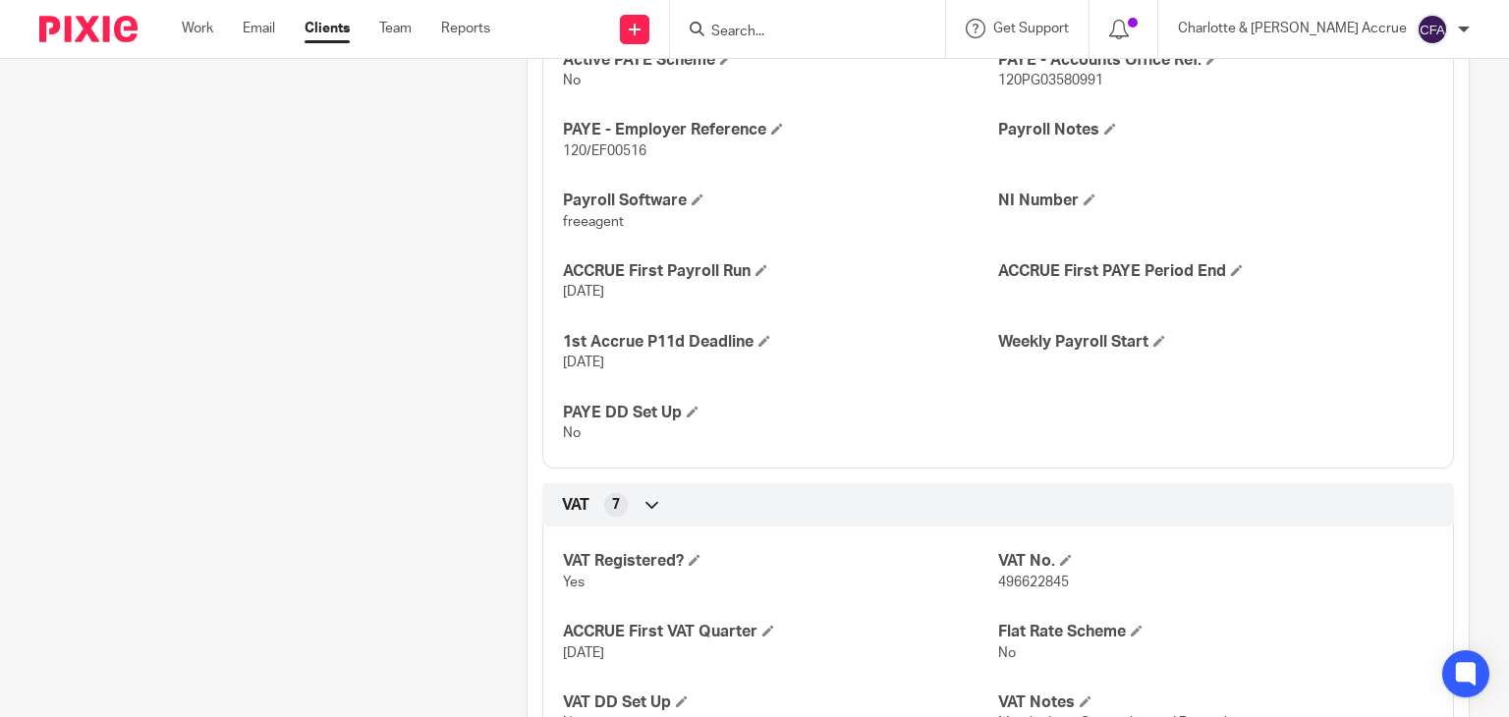
scroll to position [1474, 0]
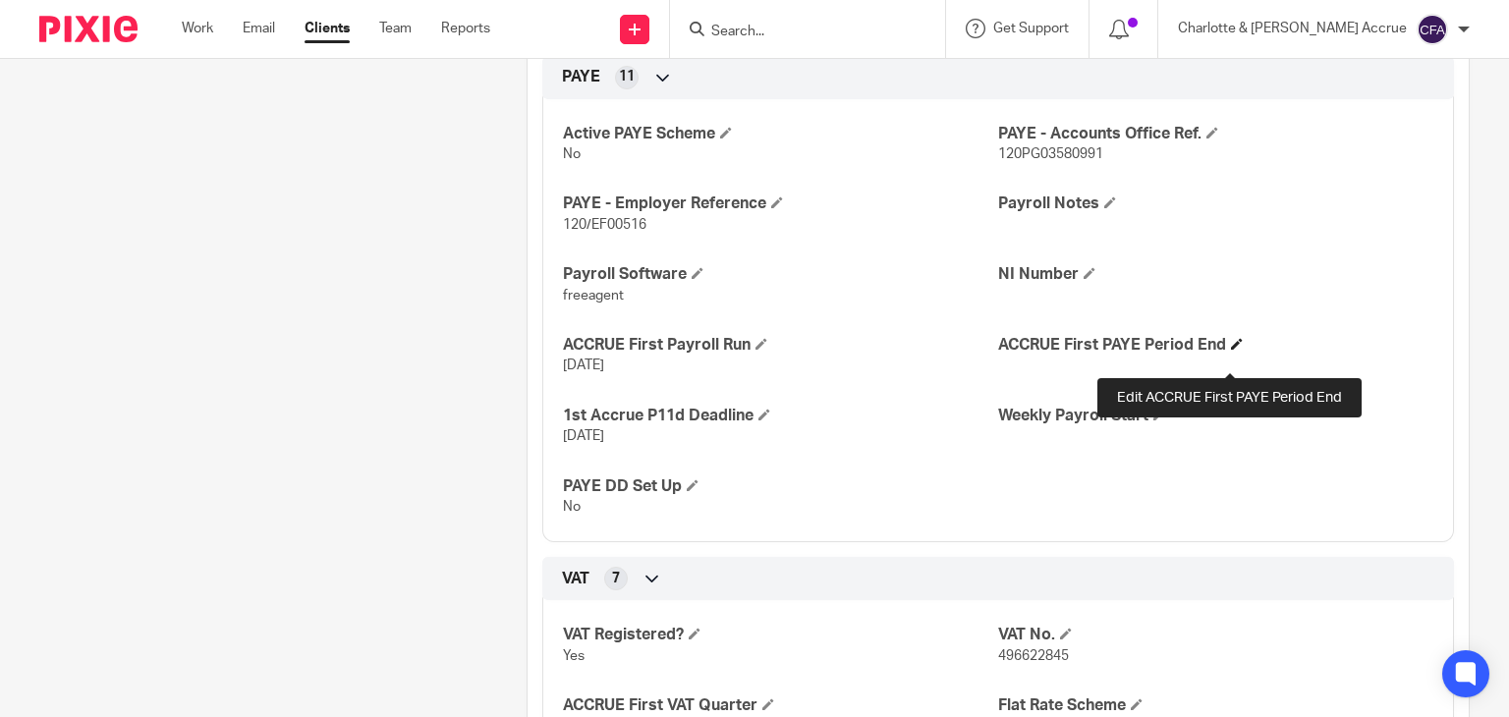
click at [1231, 350] on span at bounding box center [1237, 344] width 12 height 12
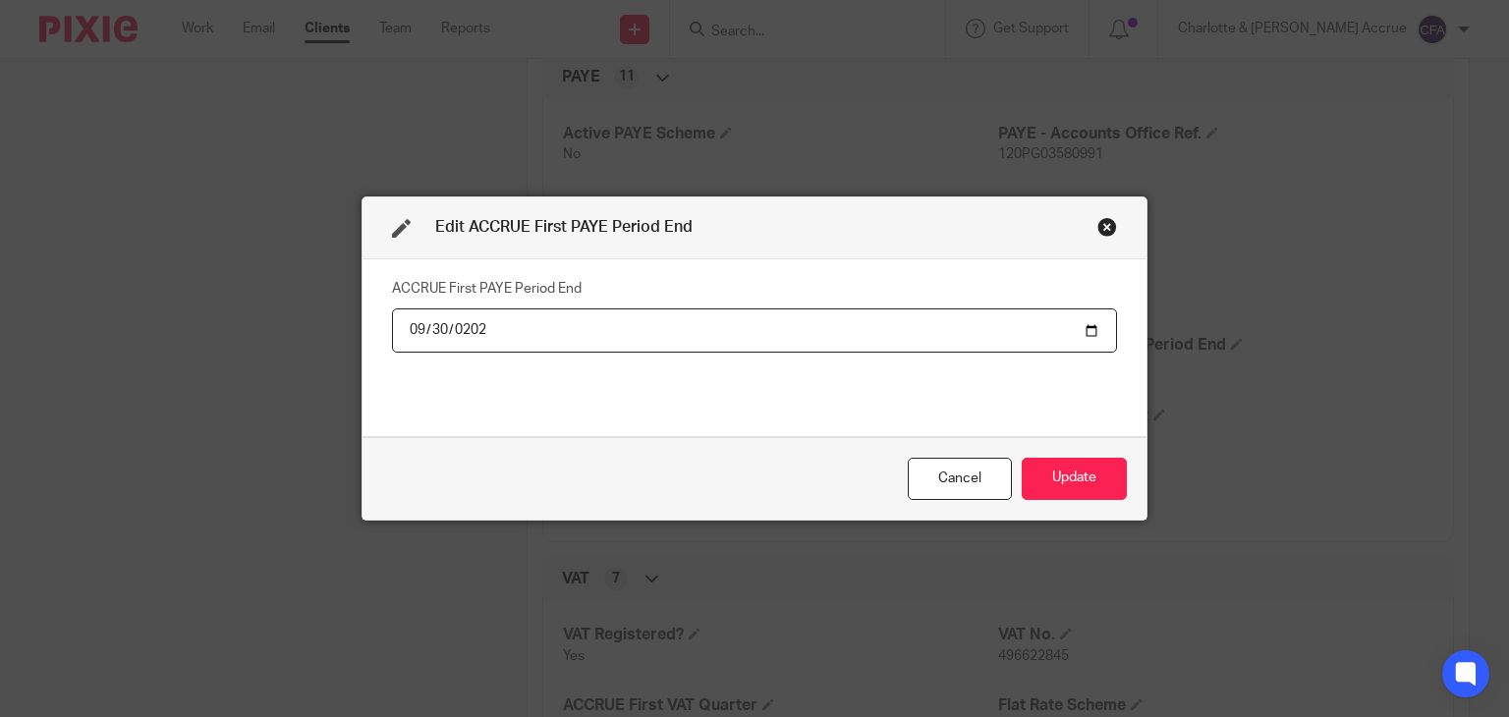
type input "2025-09-30"
click at [1034, 480] on button "Update" at bounding box center [1074, 479] width 105 height 42
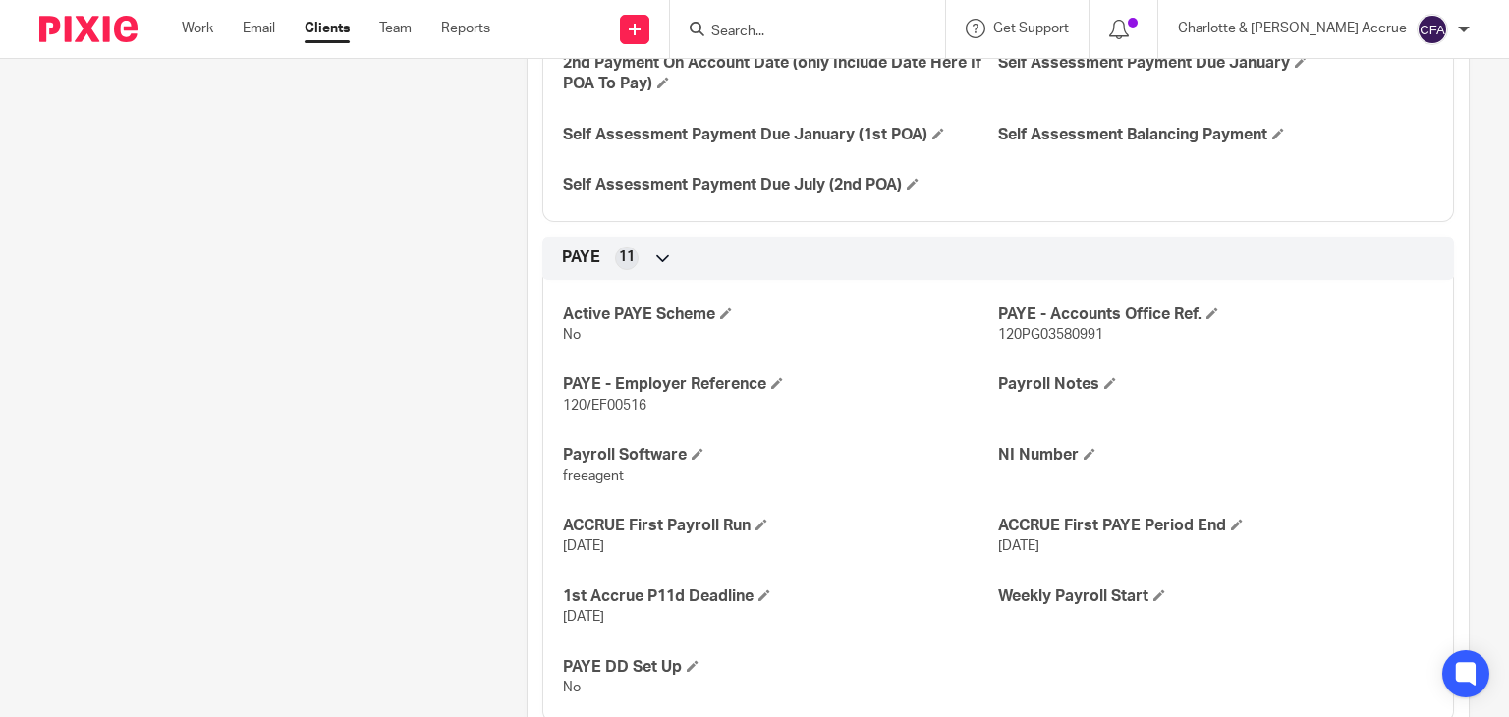
scroll to position [1277, 0]
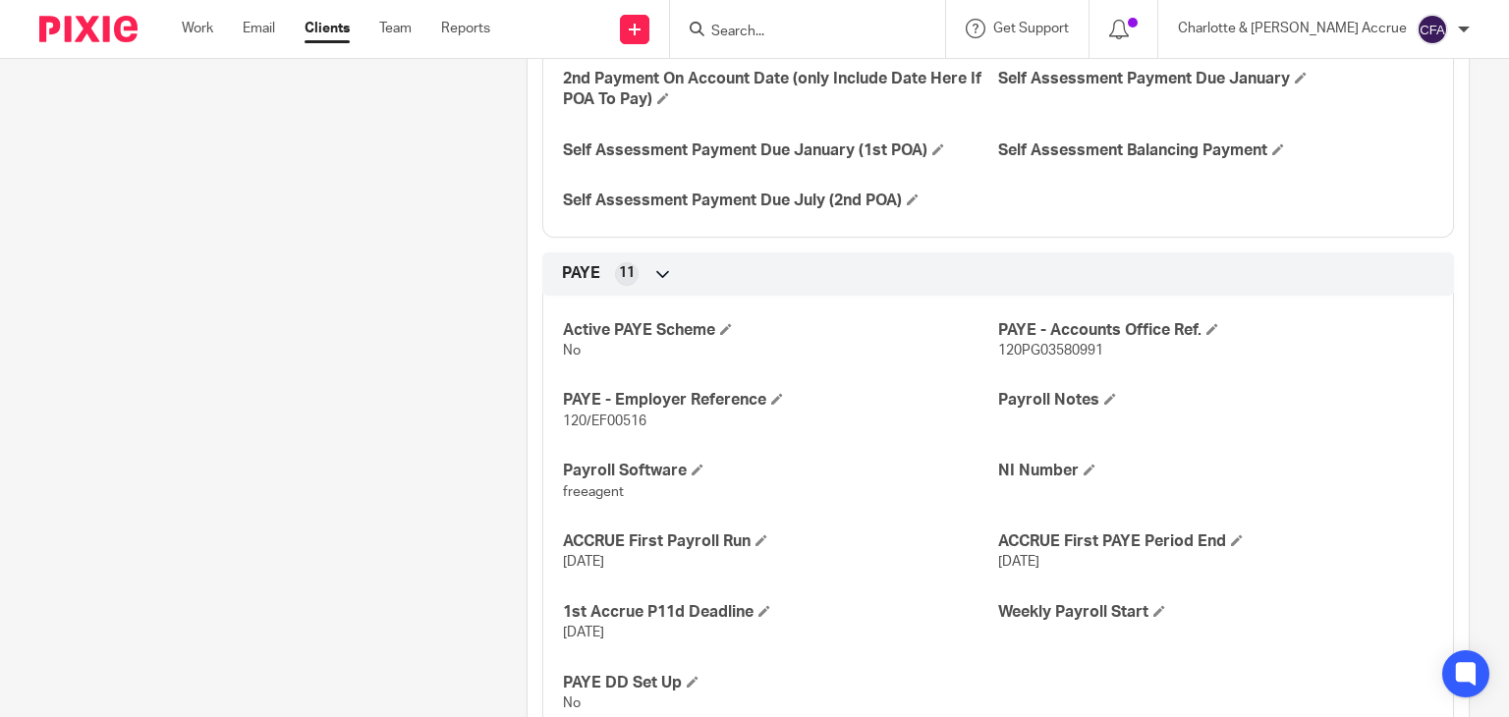
click at [635, 428] on span "120/EF00516" at bounding box center [605, 422] width 84 height 14
copy span "EF00516"
click at [1057, 358] on span "120PG03580991" at bounding box center [1050, 351] width 105 height 14
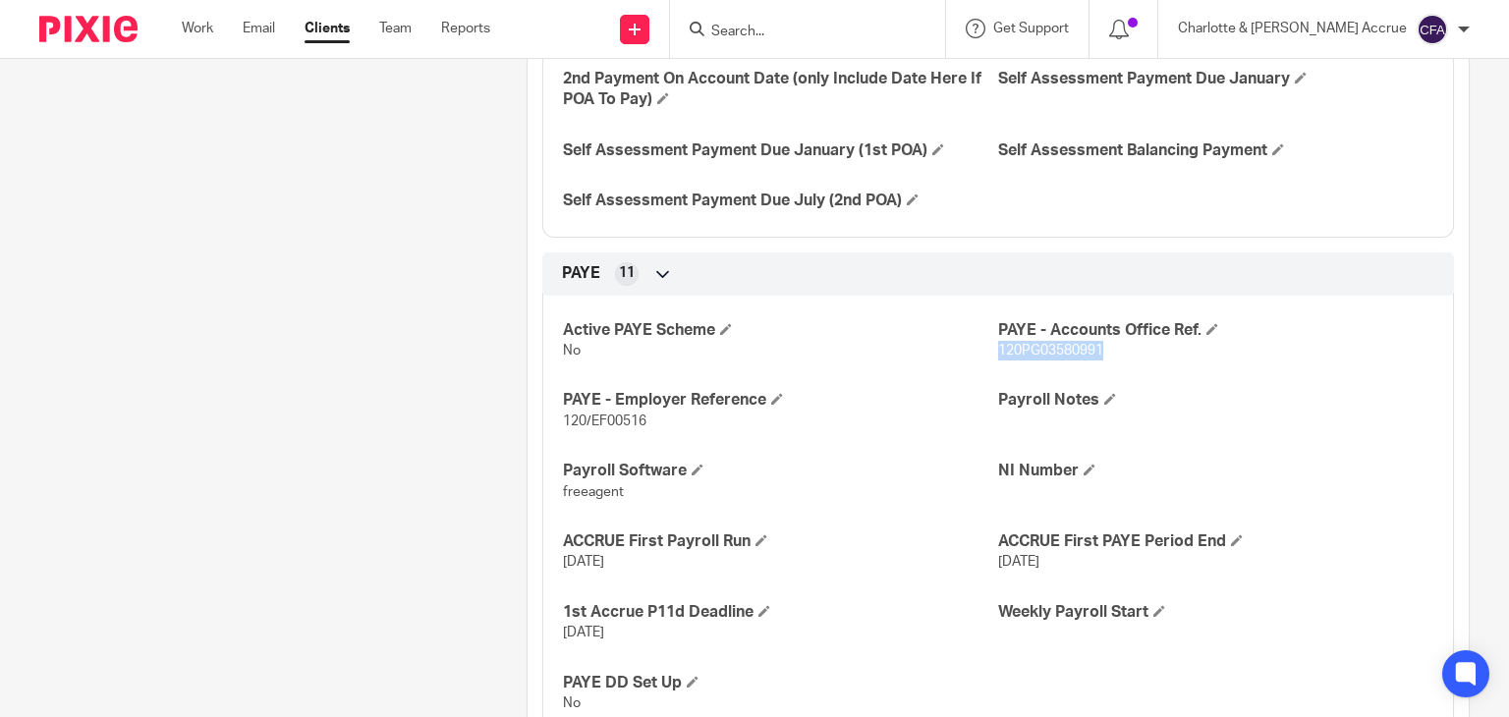
copy span "120PG03580991"
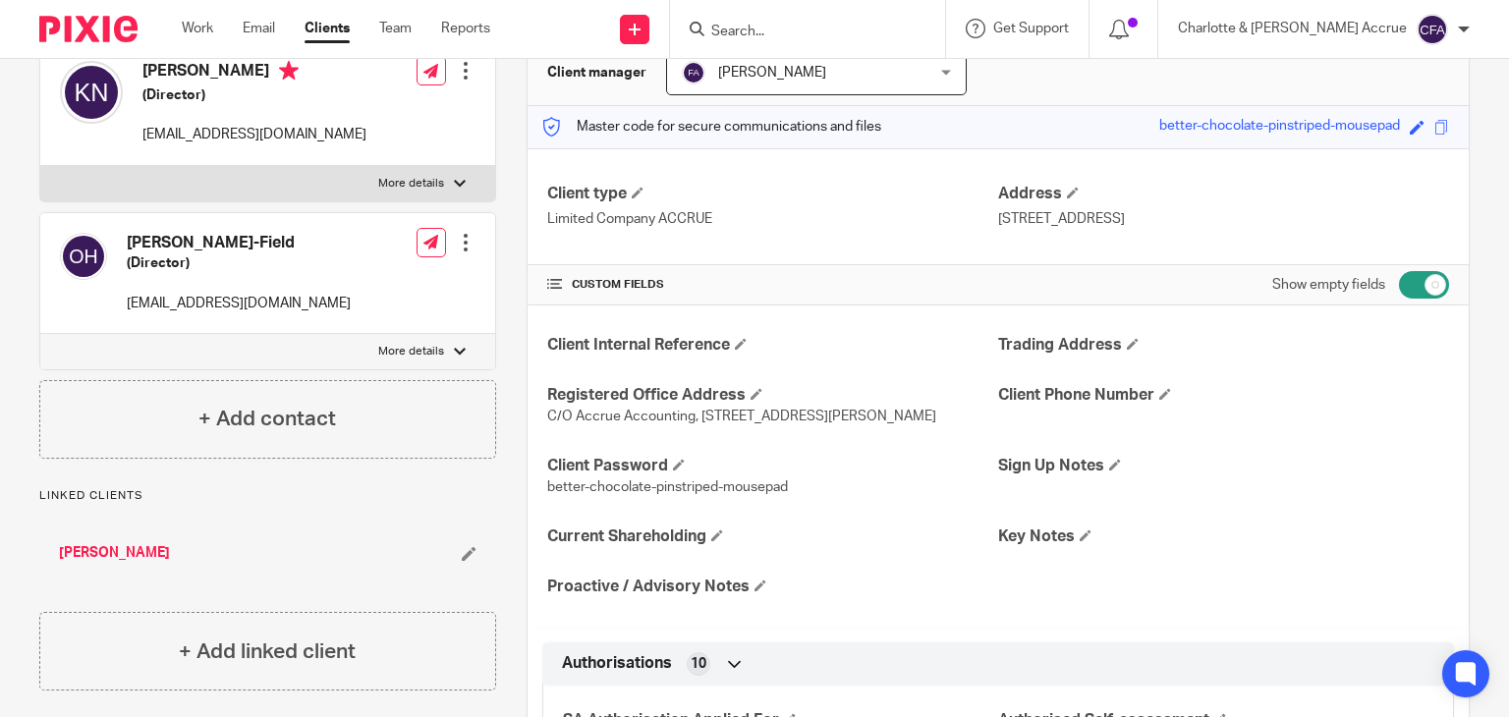
scroll to position [0, 0]
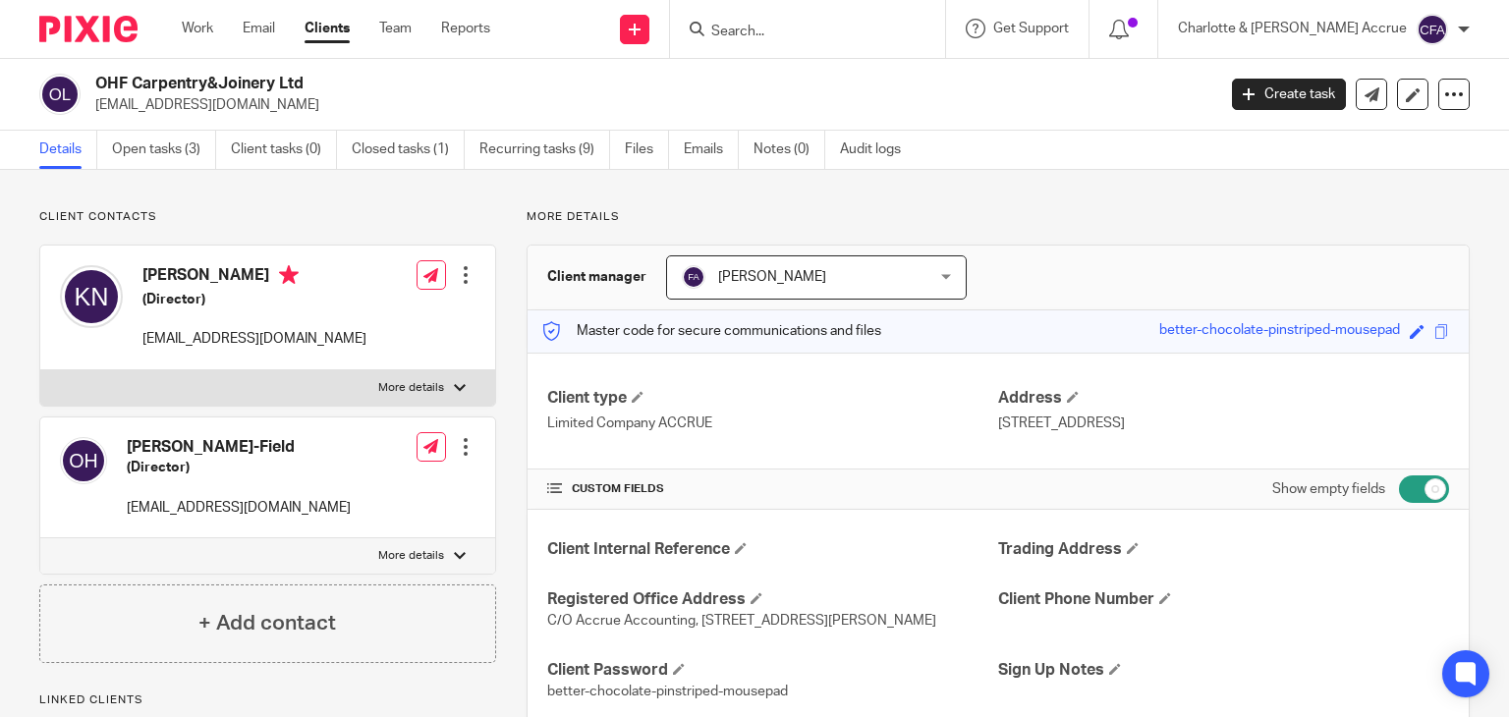
click at [192, 91] on h2 "OHF Carpentry&Joinery Ltd" at bounding box center [538, 84] width 886 height 21
click at [192, 86] on h2 "OHF Carpentry&Joinery Ltd" at bounding box center [538, 84] width 886 height 21
click at [192, 85] on h2 "OHF Carpentry&Joinery Ltd" at bounding box center [538, 84] width 886 height 21
copy div "OHF Carpentry&Joinery Ltd"
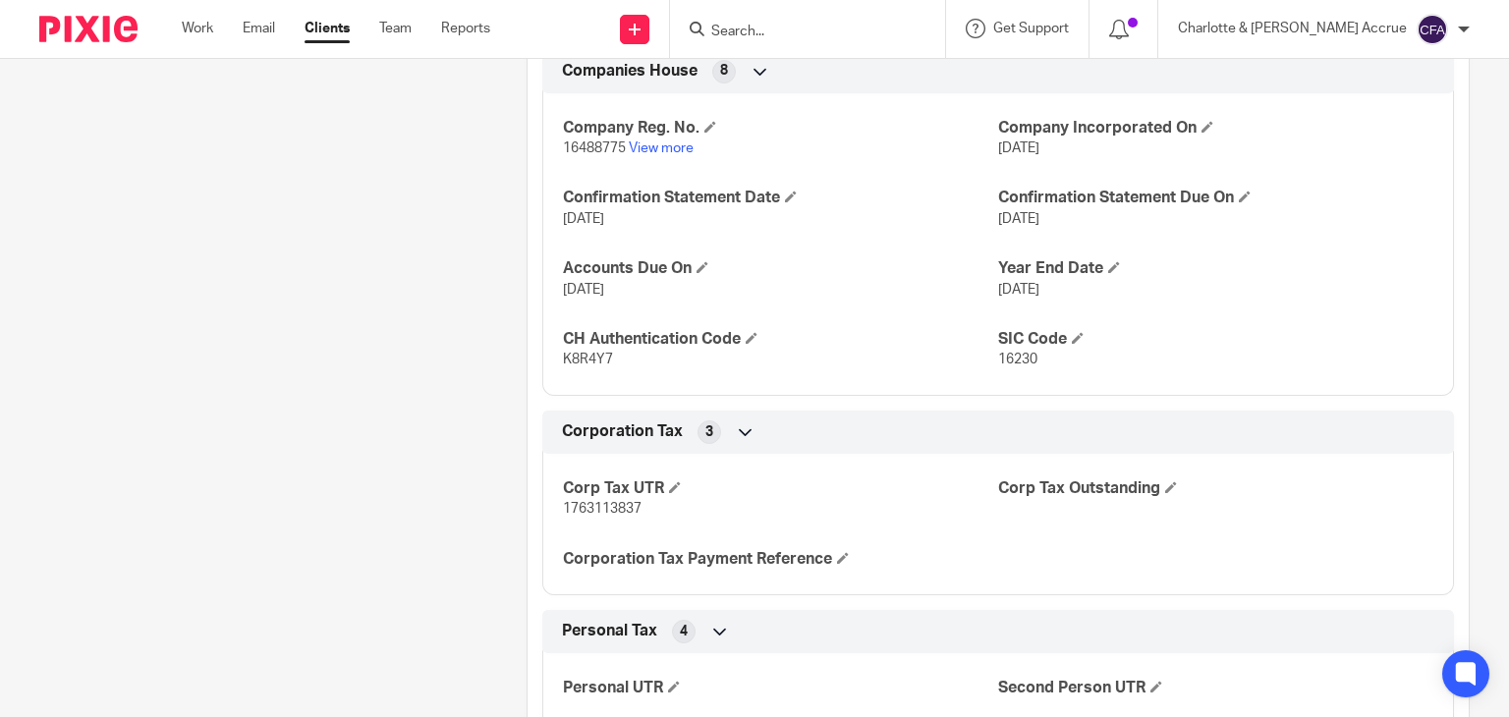
scroll to position [2358, 0]
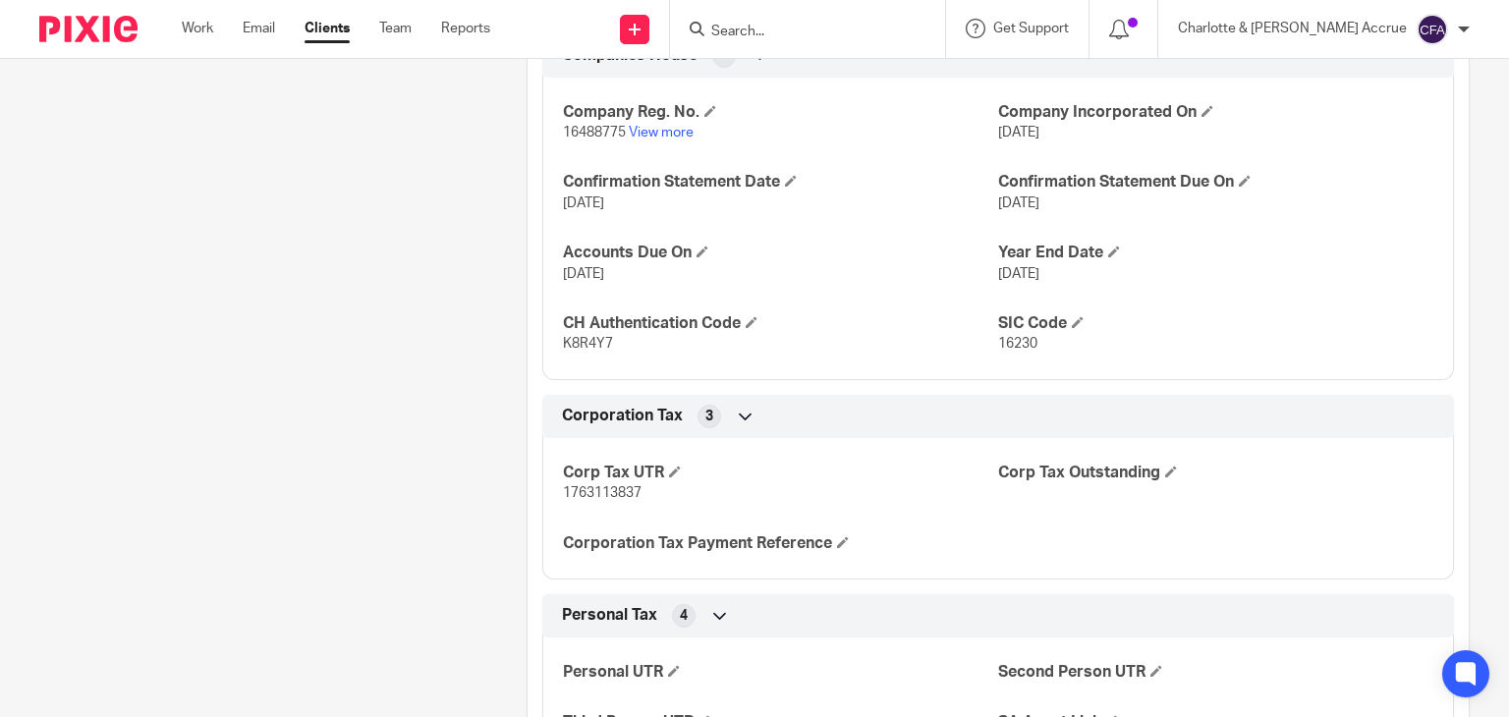
click at [587, 503] on p "1763113837" at bounding box center [780, 493] width 435 height 20
copy span "1763113837"
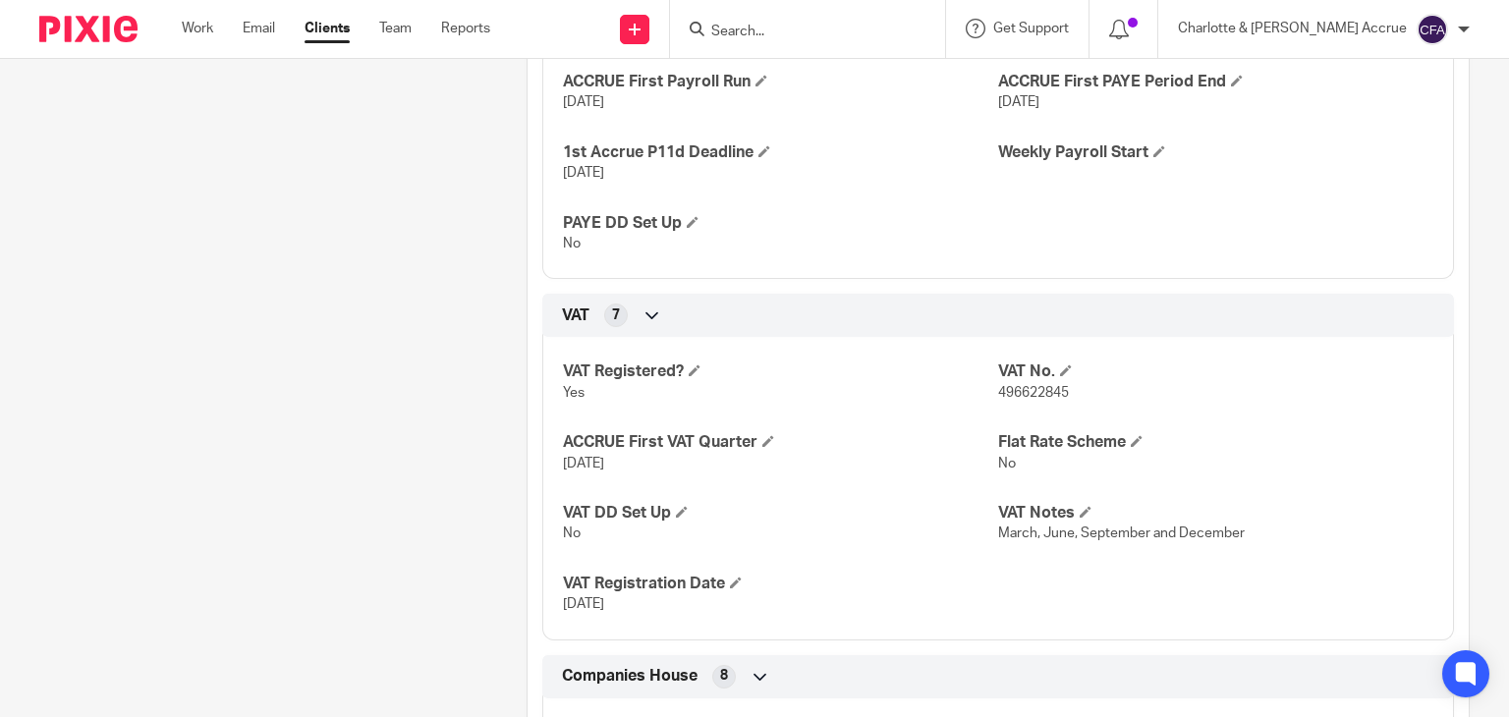
scroll to position [1474, 0]
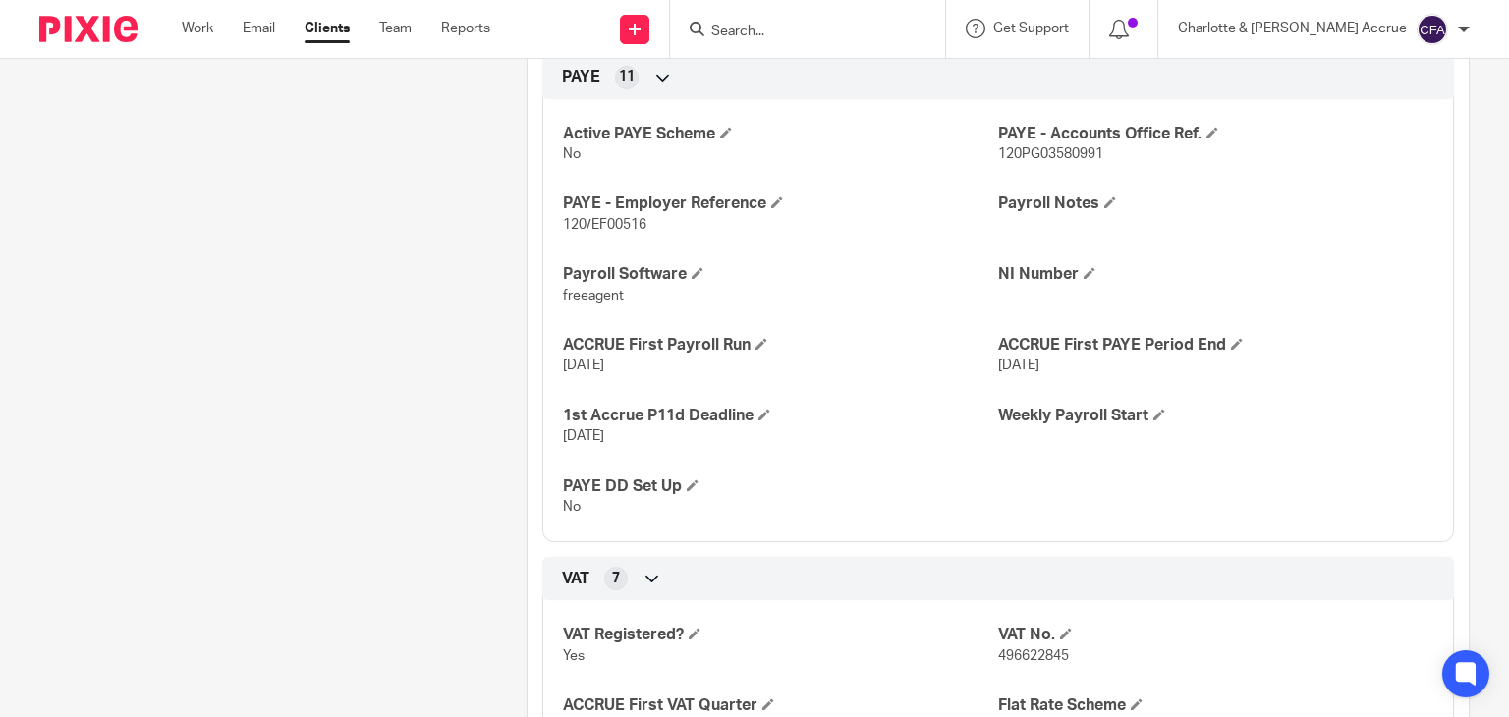
click at [1066, 161] on span "120PG03580991" at bounding box center [1050, 154] width 105 height 14
copy span "120PG03580991"
click at [584, 232] on span "120/EF00516" at bounding box center [605, 225] width 84 height 14
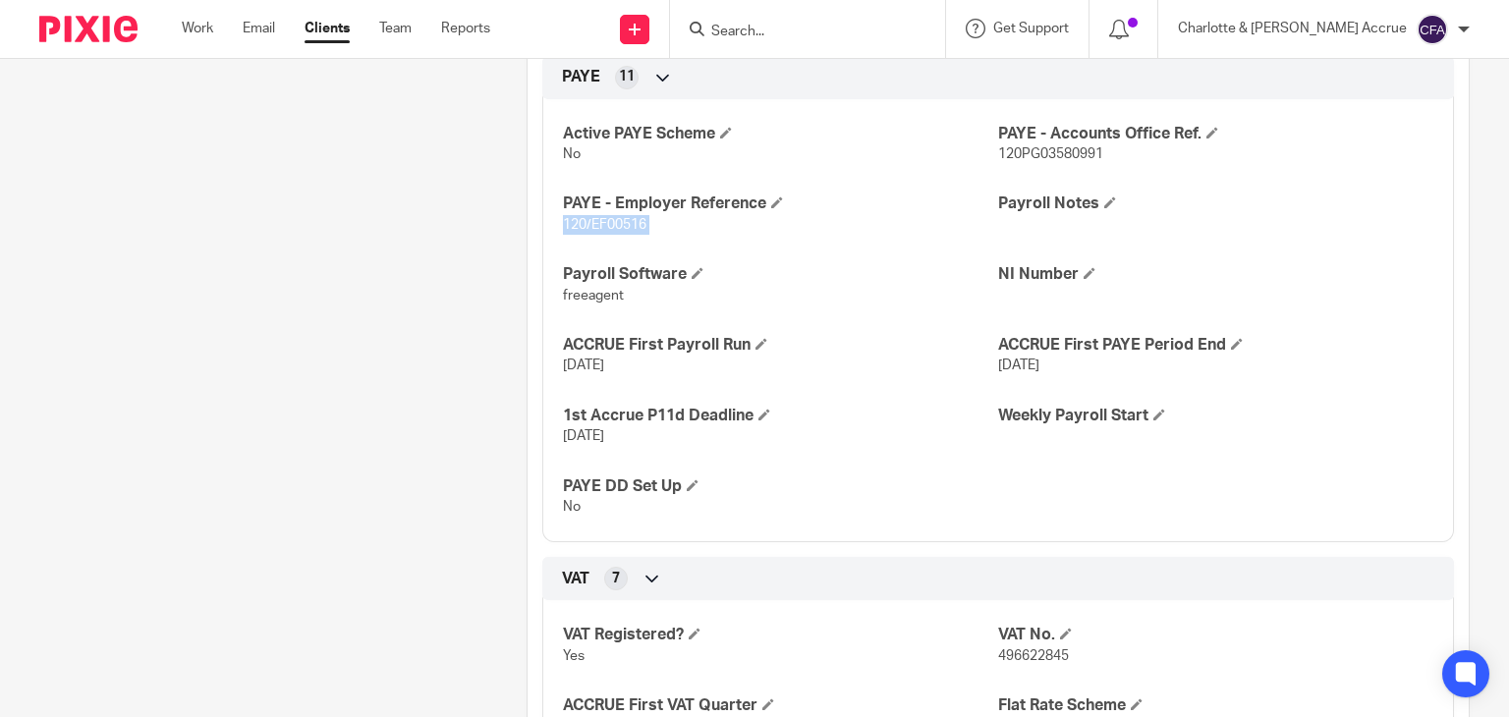
click at [584, 232] on span "120/EF00516" at bounding box center [605, 225] width 84 height 14
copy p "120/EF00516"
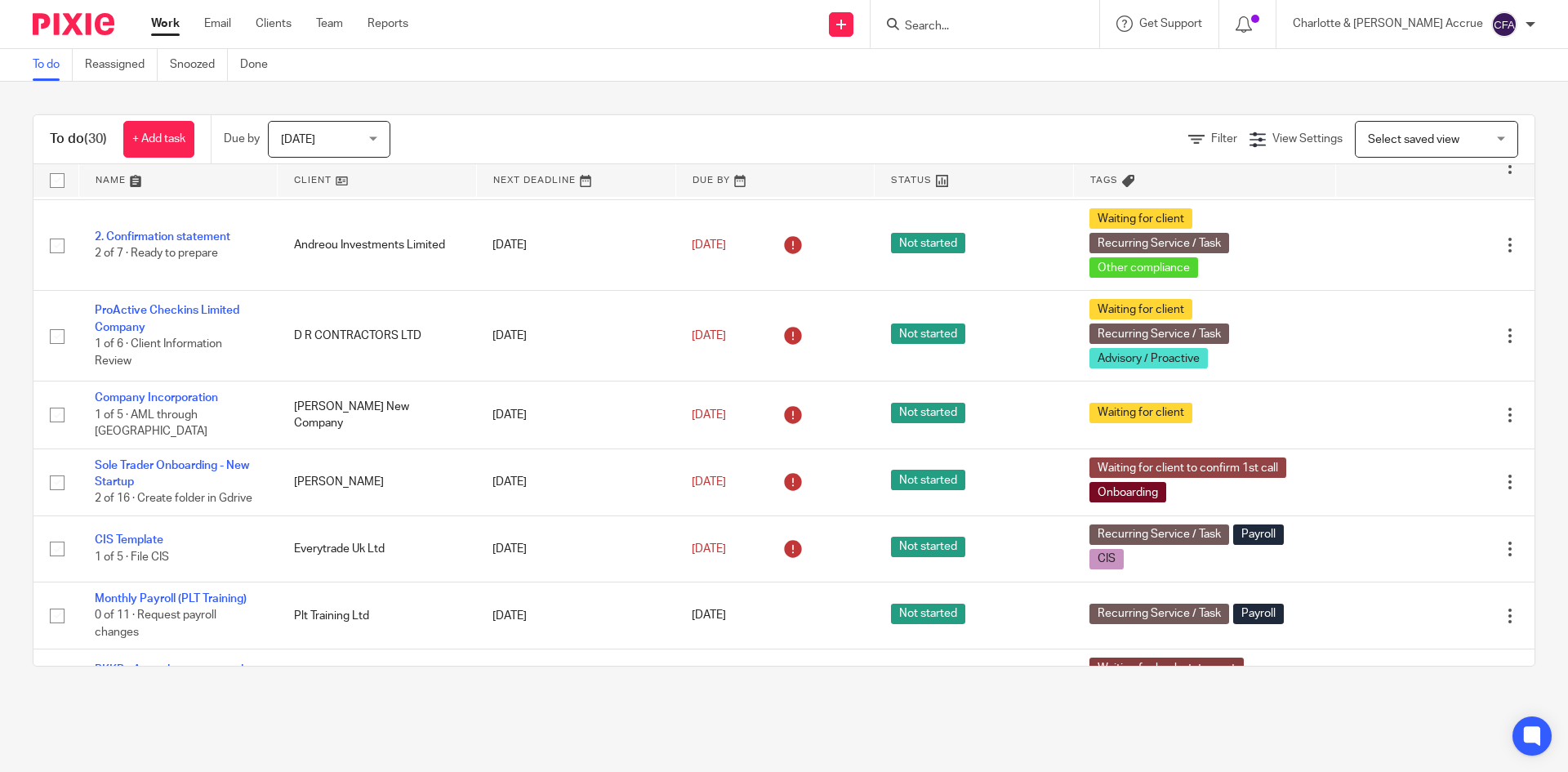
scroll to position [1716, 0]
